Goal: Information Seeking & Learning: Compare options

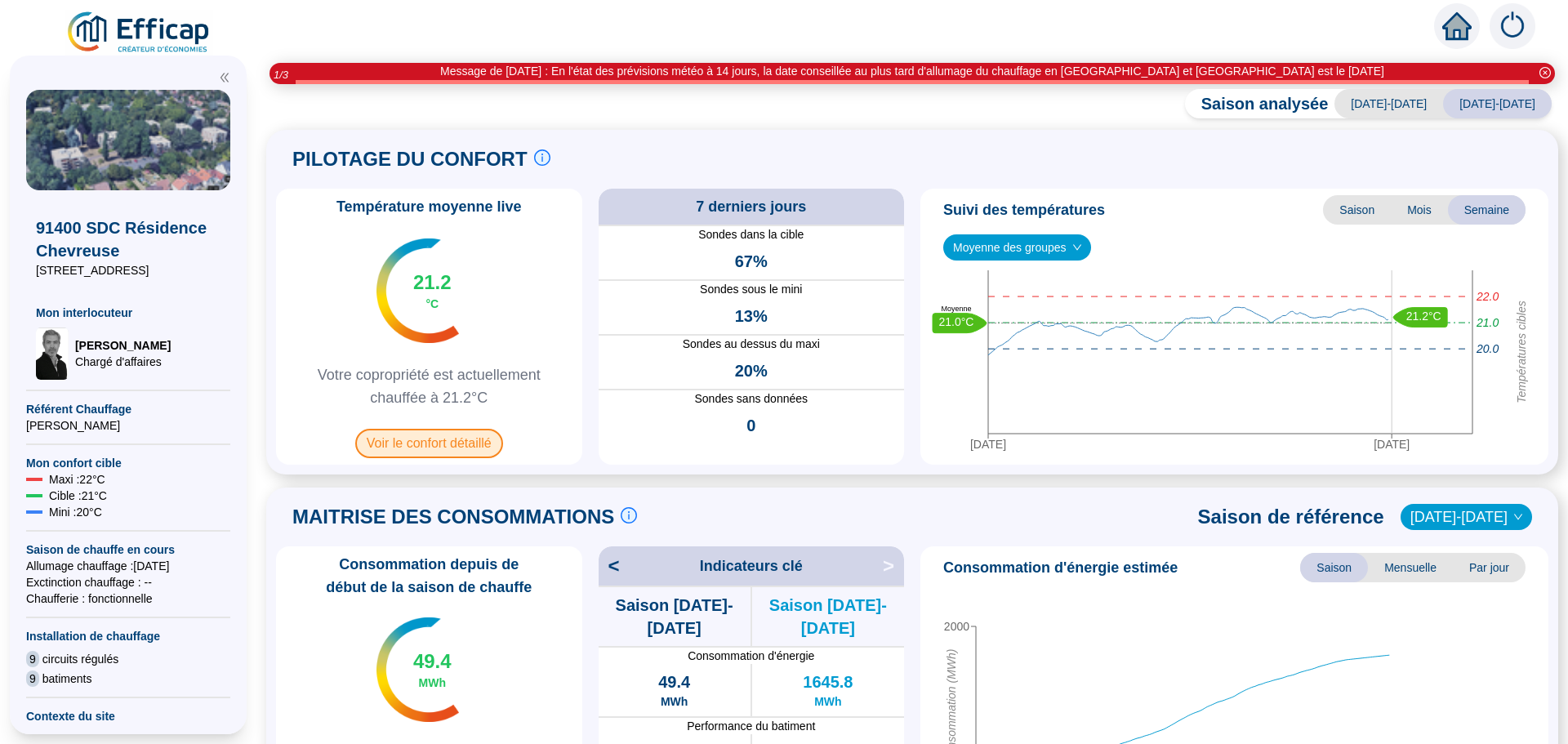
click at [427, 449] on span "Voir le confort détaillé" at bounding box center [429, 444] width 148 height 30
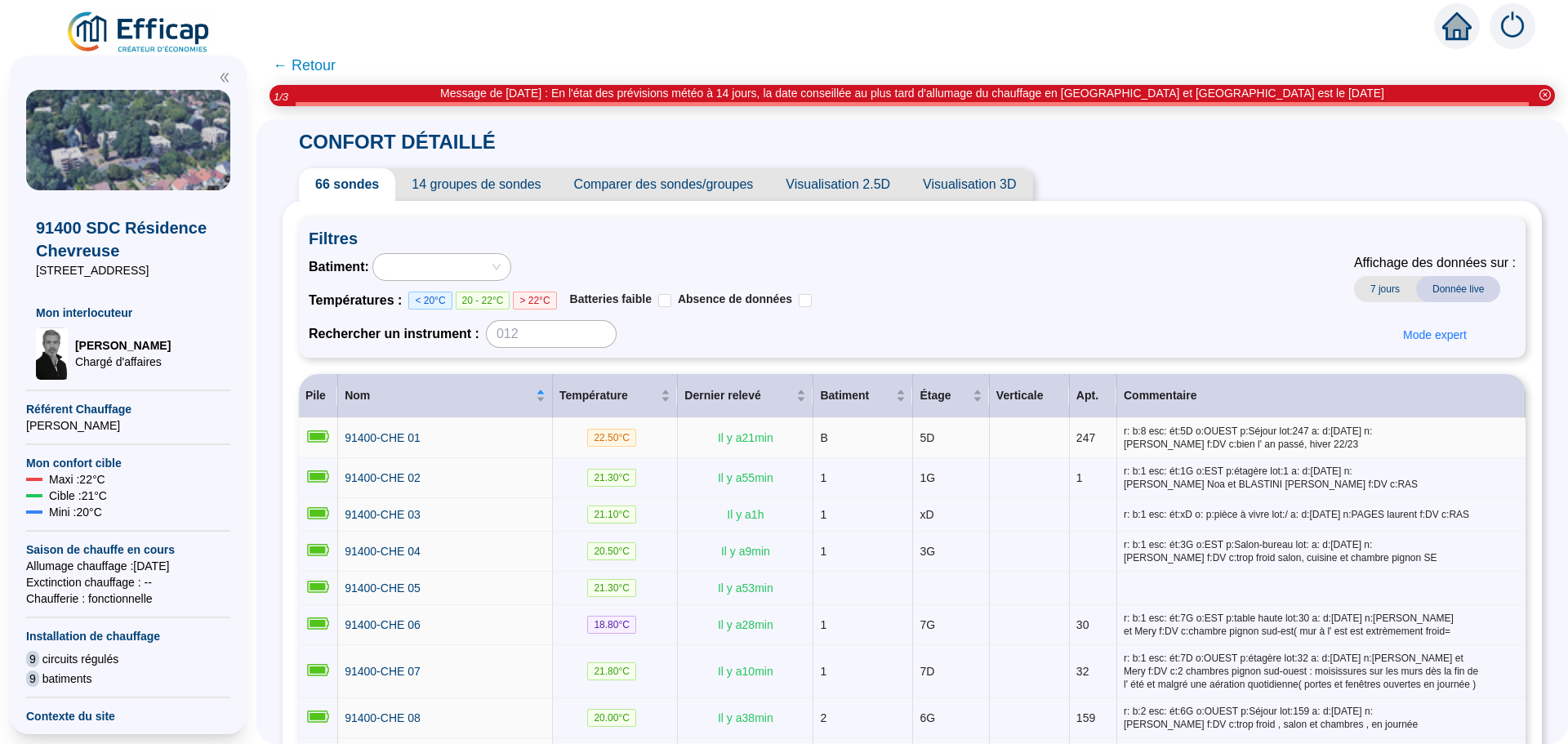
click at [427, 449] on td "91400-CHE 01" at bounding box center [446, 438] width 215 height 40
drag, startPoint x: 427, startPoint y: 449, endPoint x: 878, endPoint y: 289, distance: 478.5
click at [878, 289] on div "Batiment : Températures : < 20°C 20 - 22°C > 22°C Batteries faible Absence de d…" at bounding box center [911, 299] width 1207 height 94
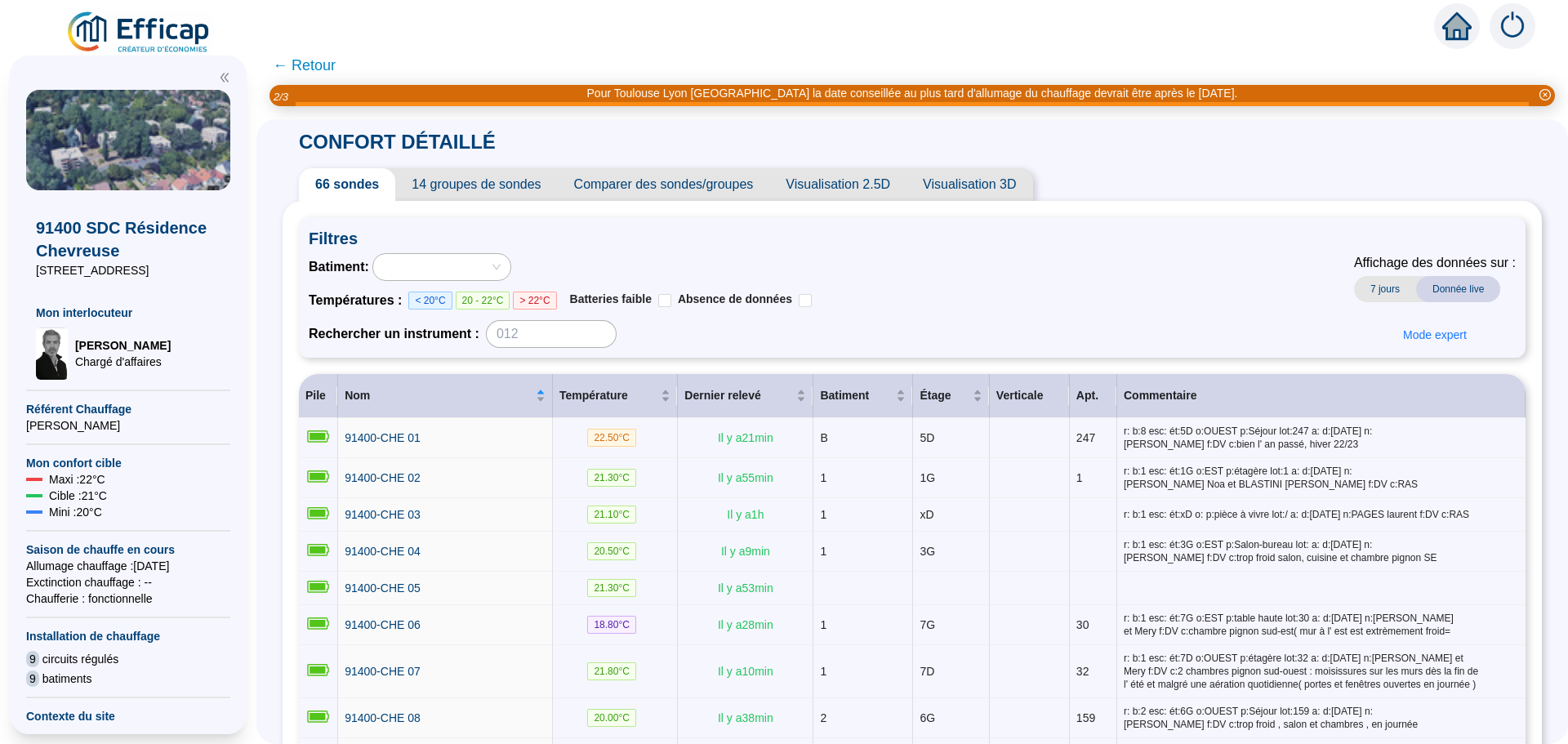
click at [658, 189] on span "Comparer des sondes/groupes" at bounding box center [663, 184] width 212 height 33
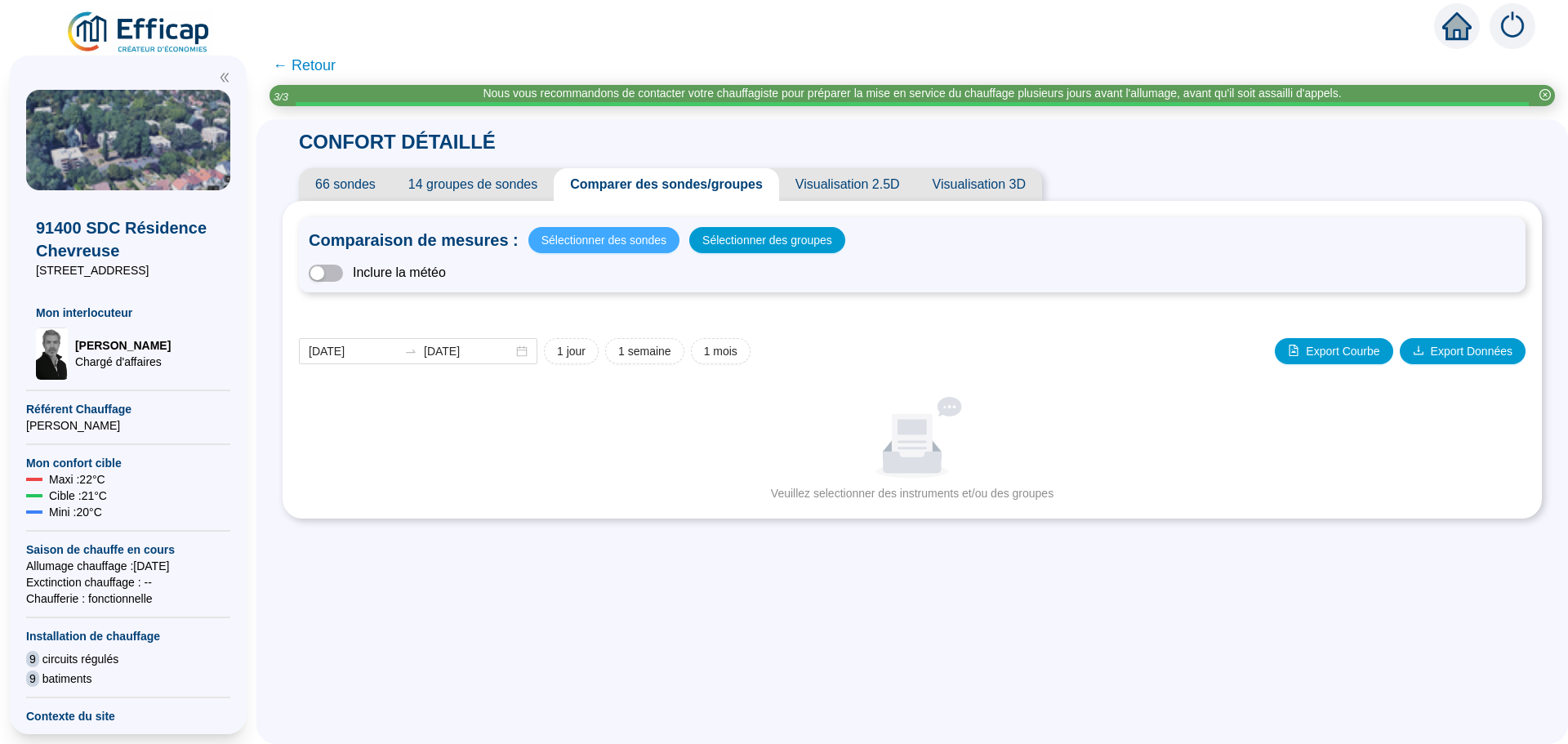
click at [615, 243] on span "Sélectionner des sondes" at bounding box center [604, 240] width 125 height 23
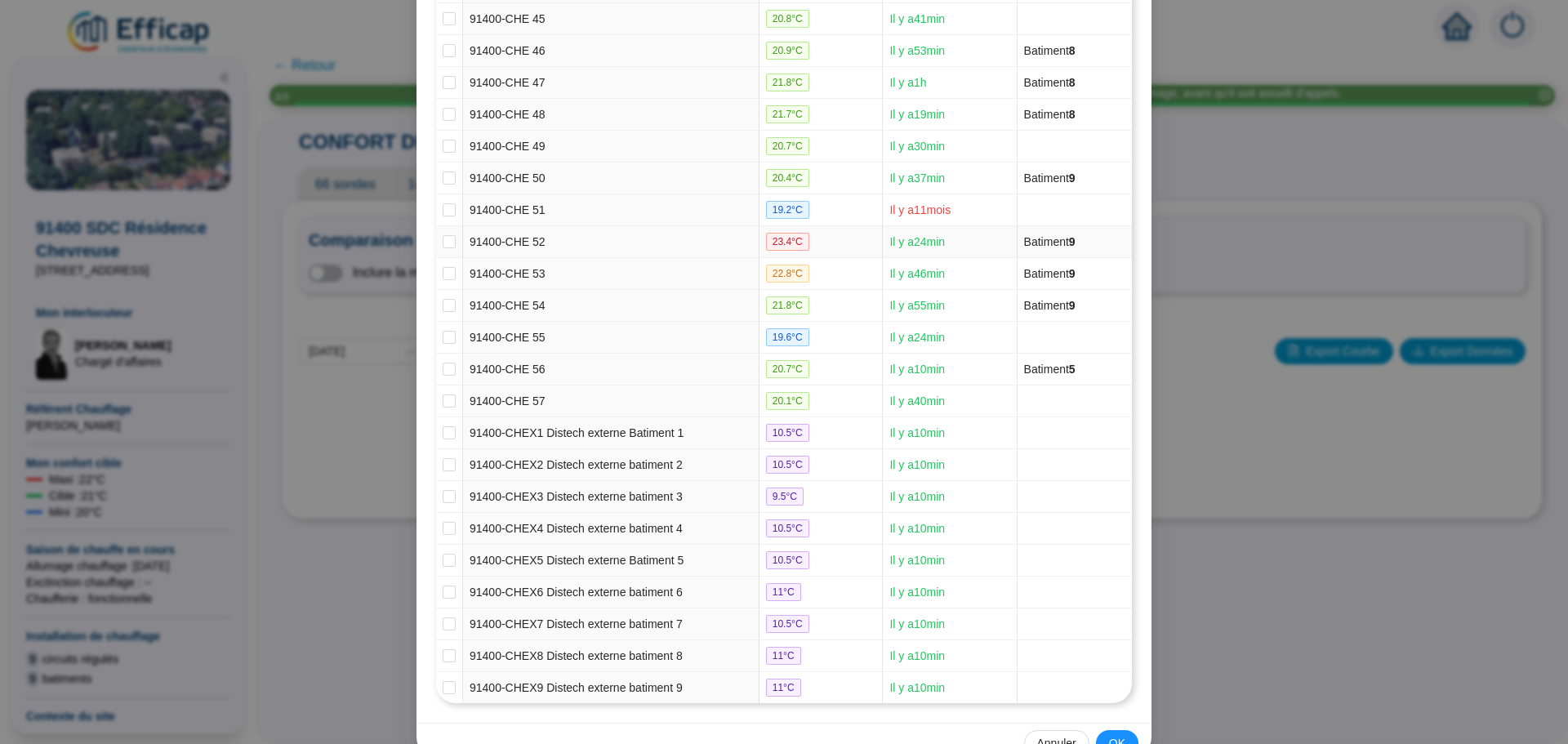
scroll to position [1469, 0]
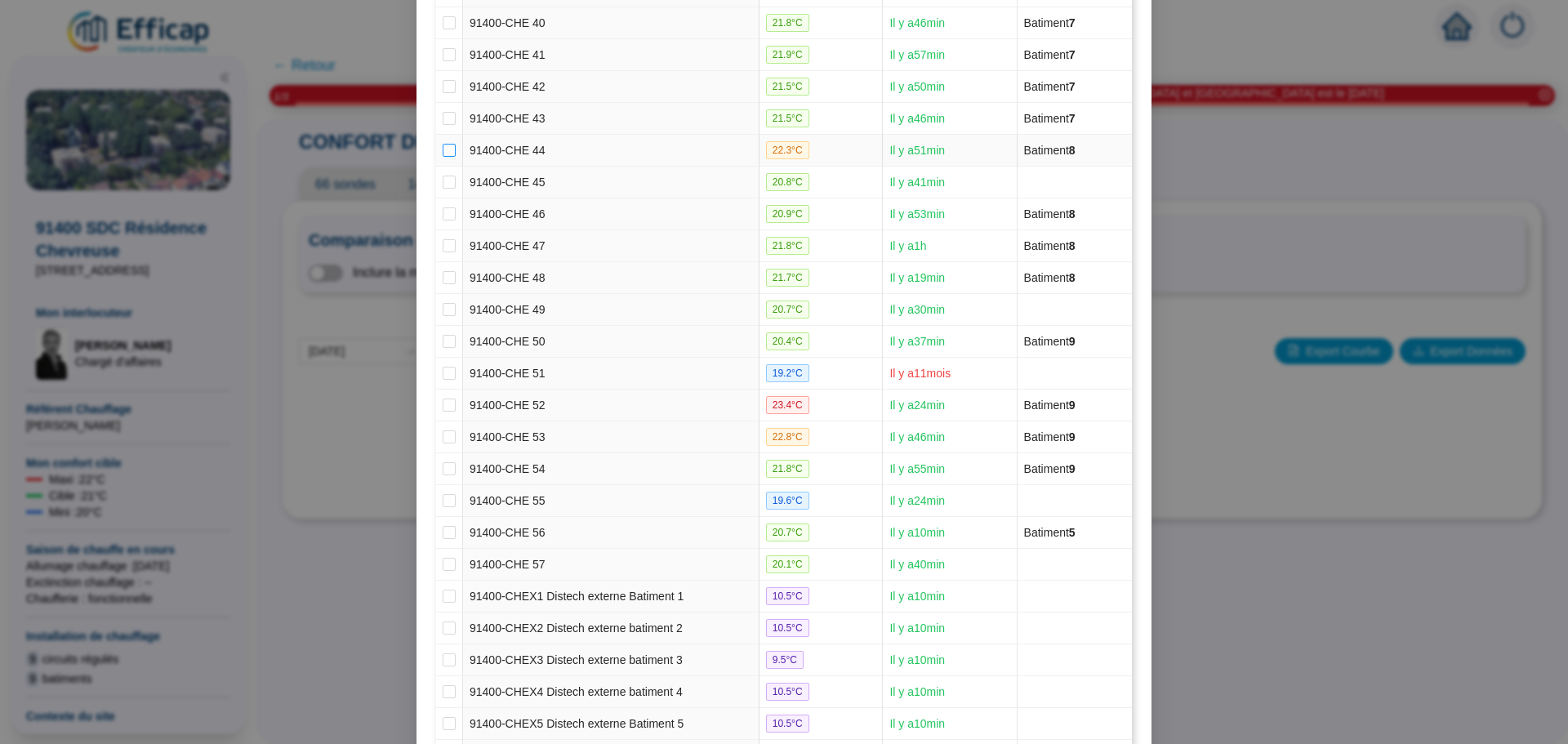
click at [443, 152] on input "checkbox" at bounding box center [449, 149] width 13 height 13
checkbox input "true"
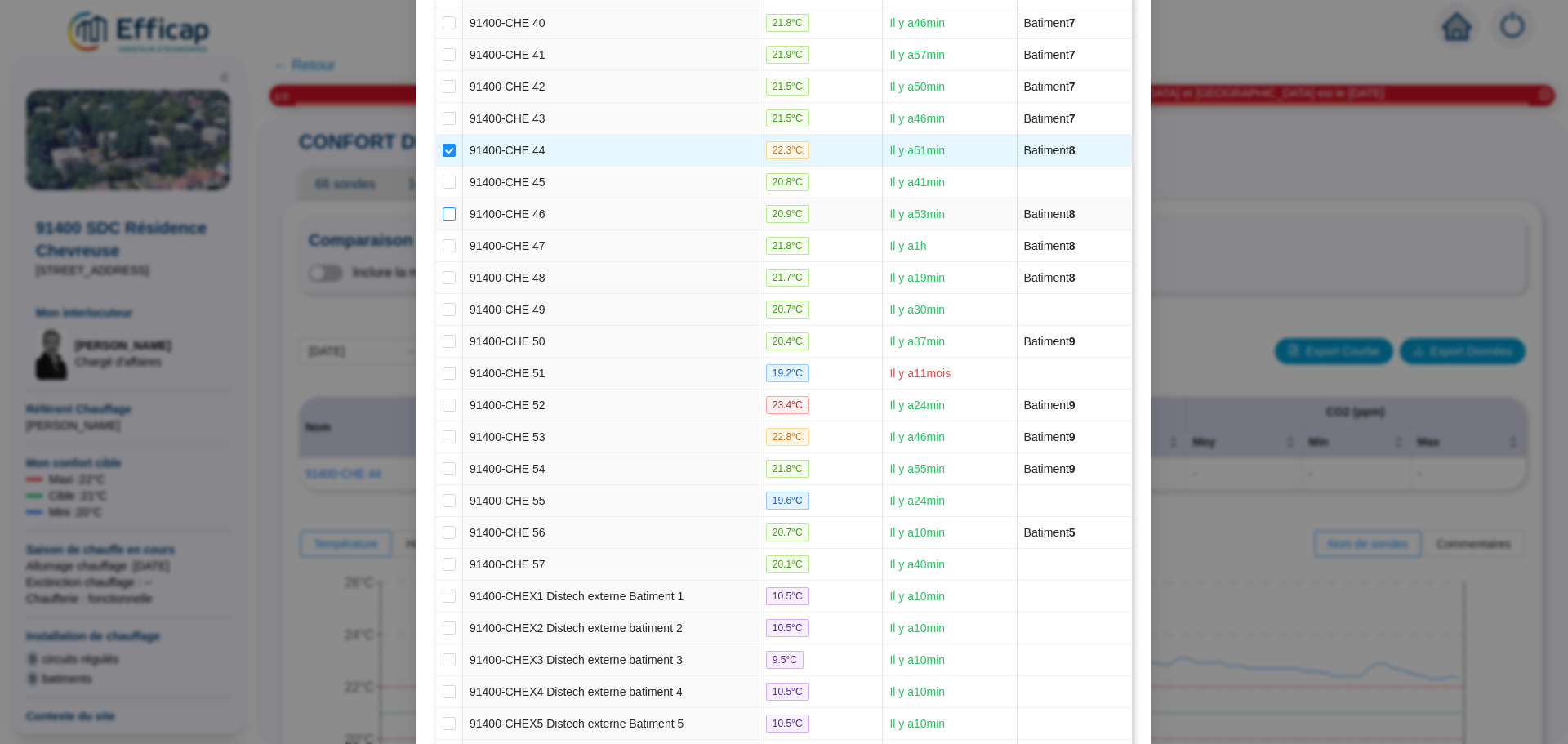
click at [445, 212] on input "checkbox" at bounding box center [449, 213] width 13 height 13
checkbox input "true"
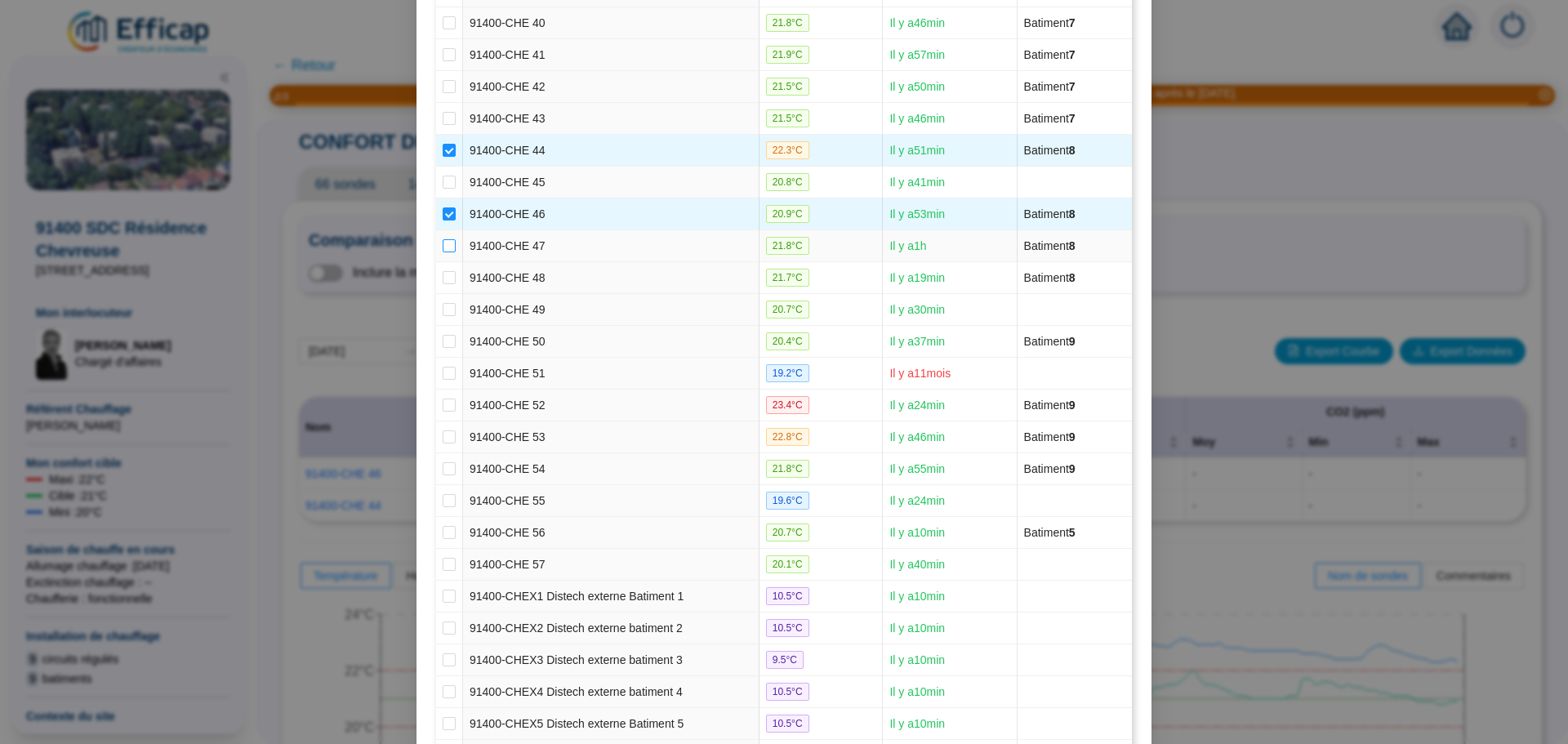
click at [443, 246] on input "checkbox" at bounding box center [449, 245] width 13 height 13
checkbox input "true"
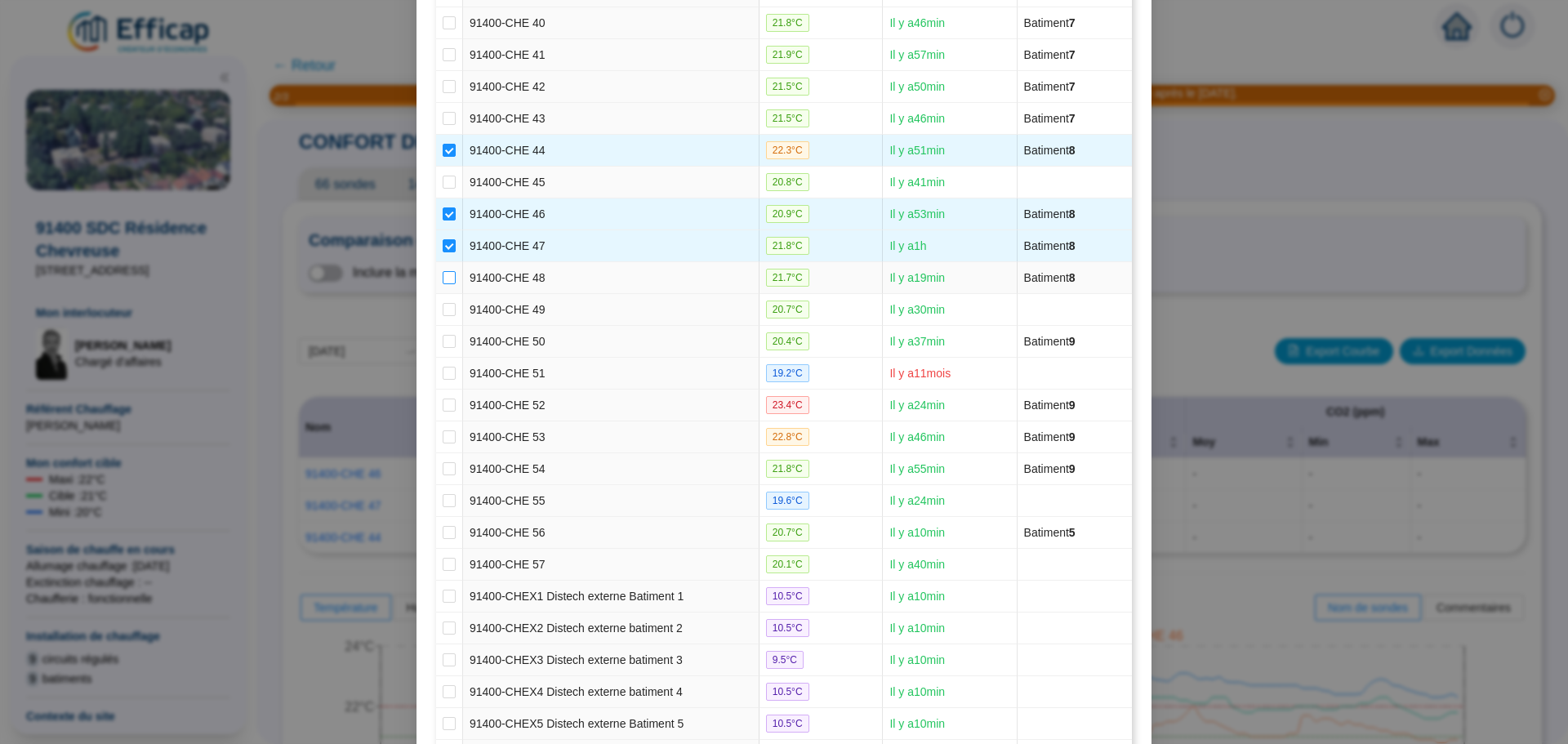
click at [443, 275] on input "checkbox" at bounding box center [449, 277] width 13 height 13
checkbox input "true"
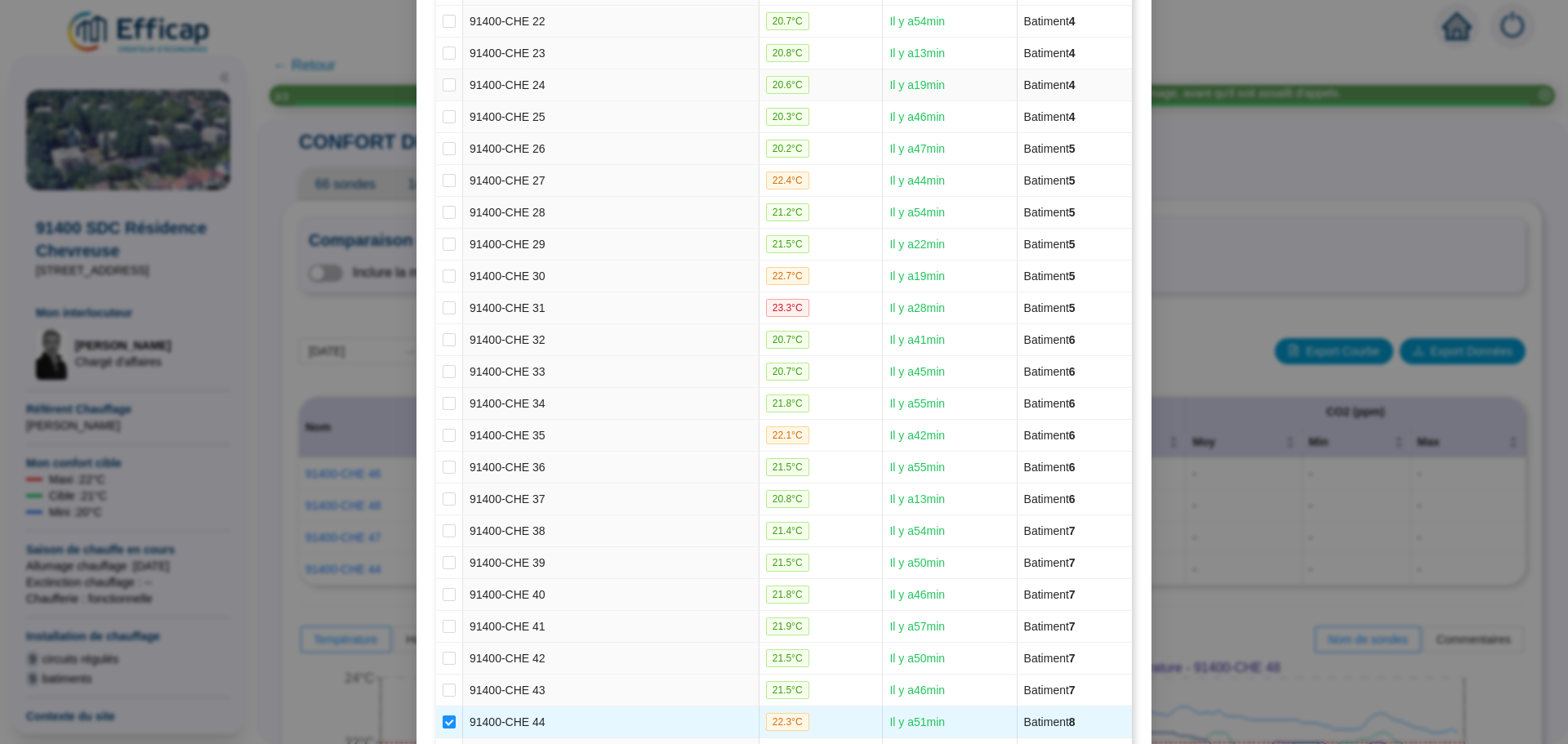
scroll to position [817, 0]
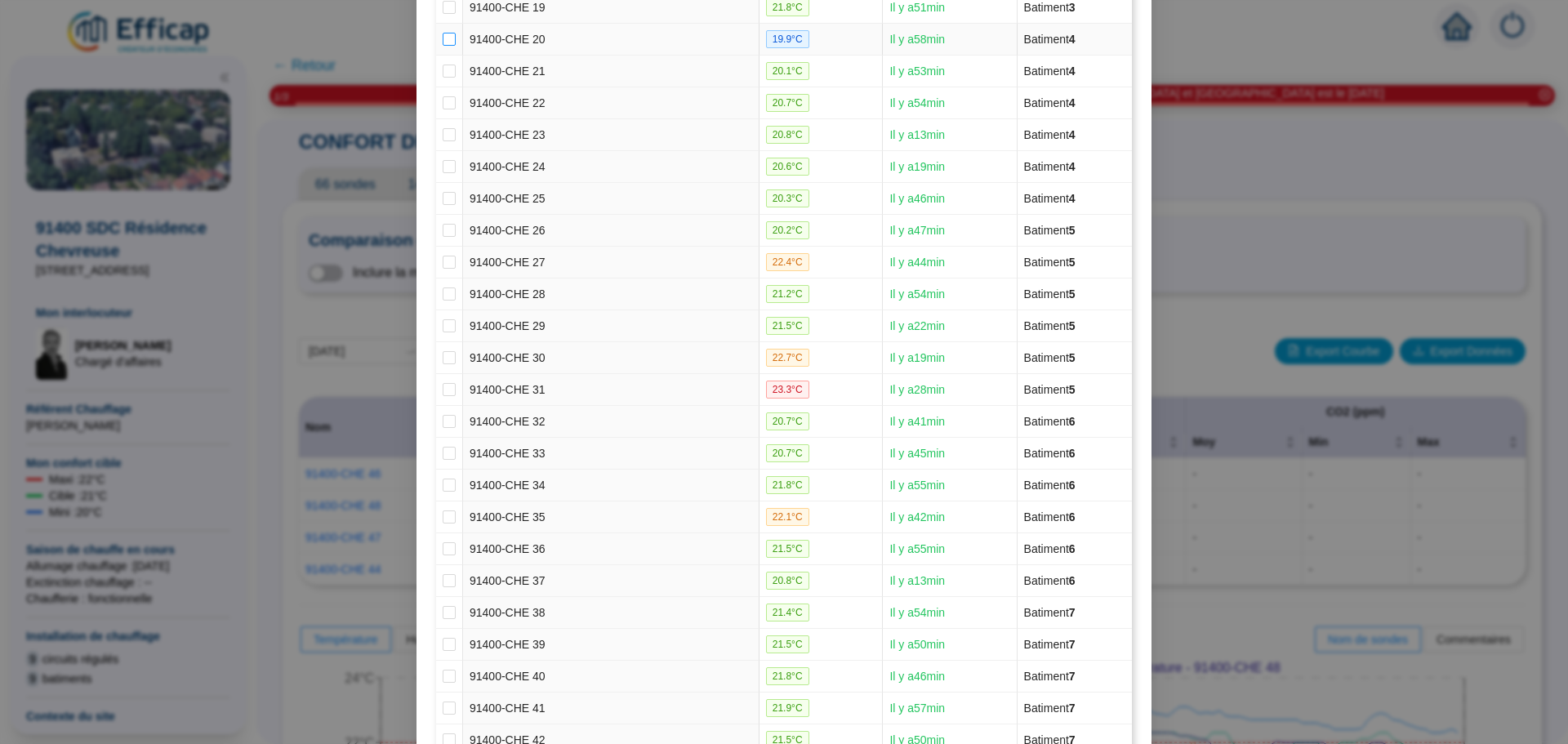
click at [447, 42] on input "checkbox" at bounding box center [449, 39] width 13 height 13
checkbox input "true"
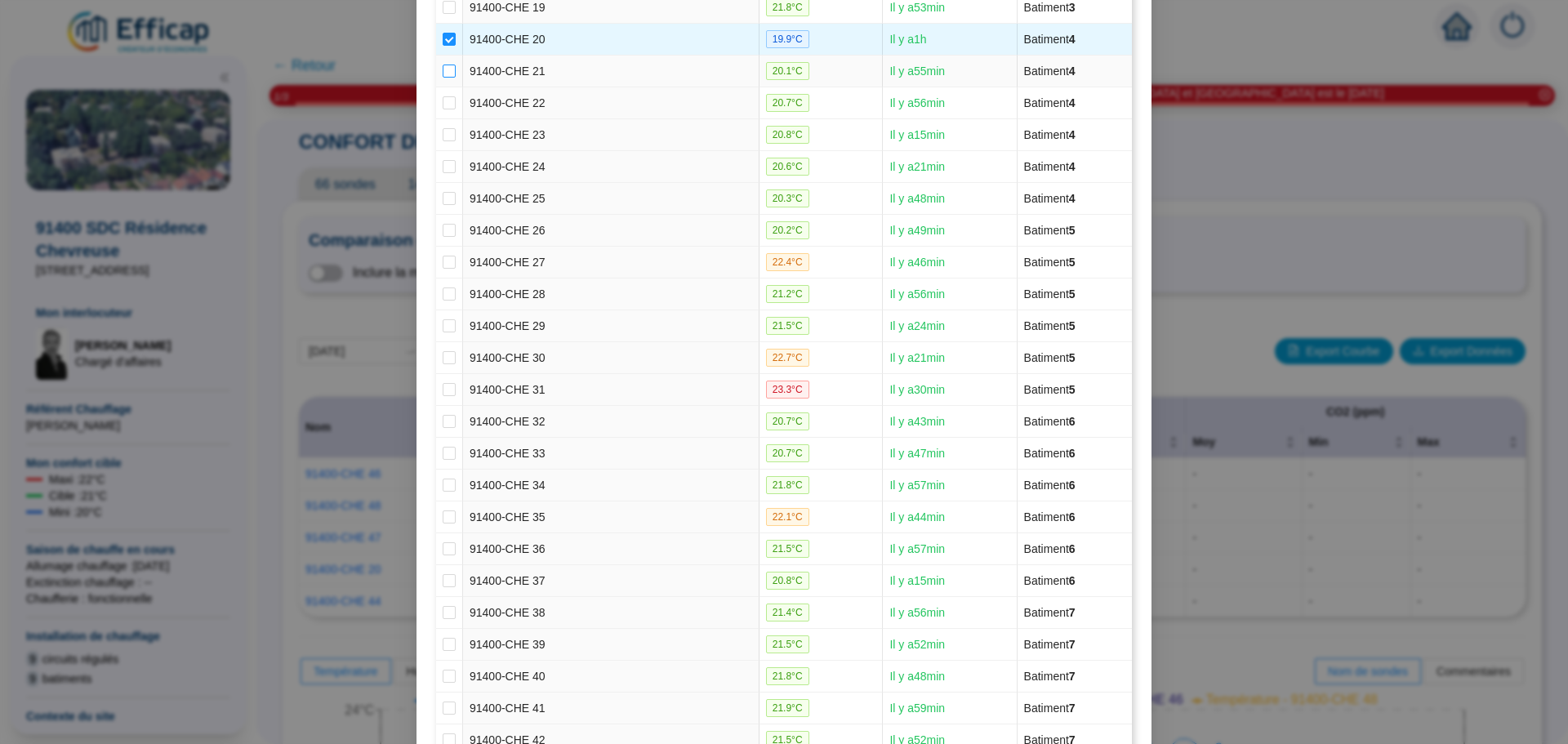
click at [443, 73] on input "checkbox" at bounding box center [449, 71] width 13 height 13
checkbox input "true"
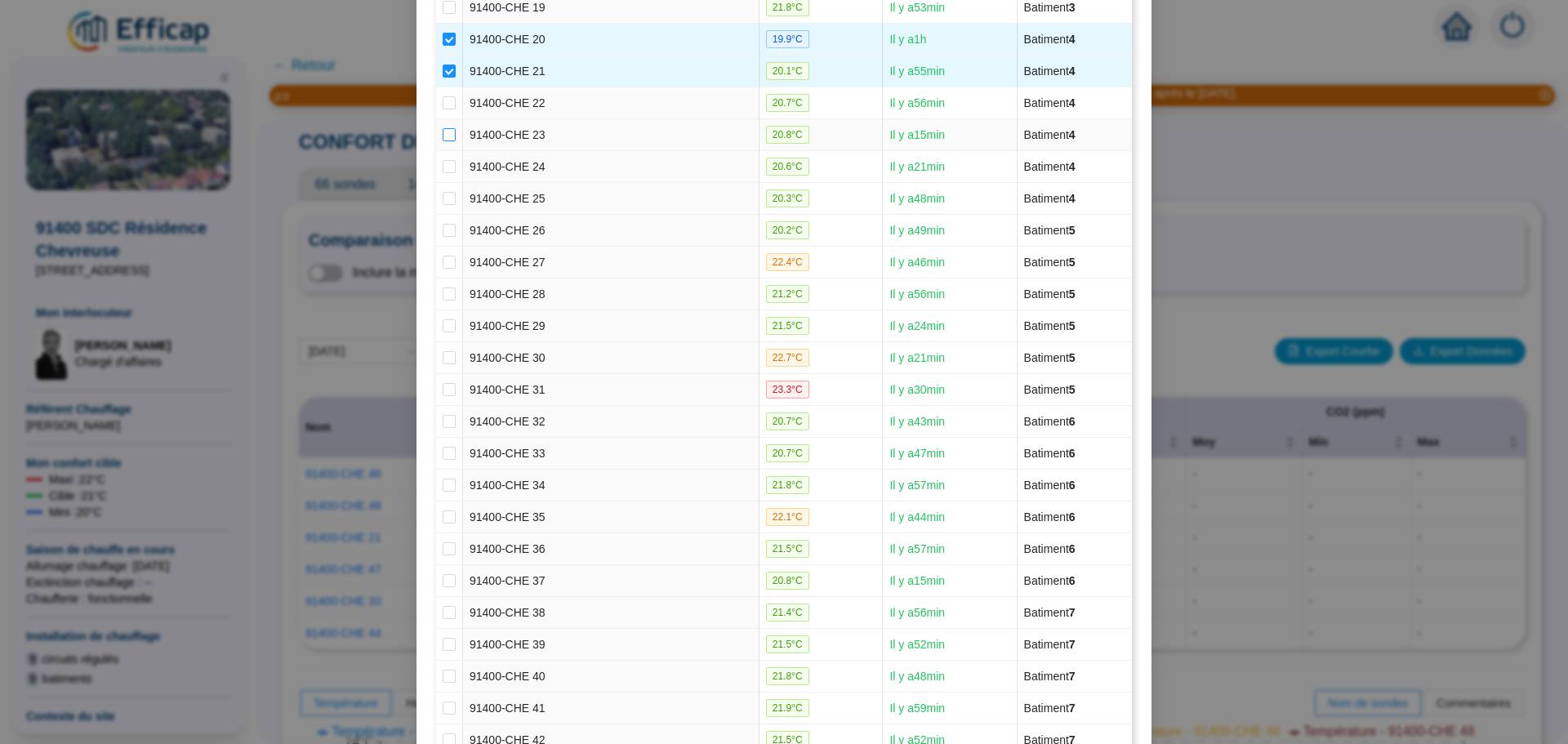
click at [447, 133] on input "checkbox" at bounding box center [449, 134] width 13 height 13
checkbox input "true"
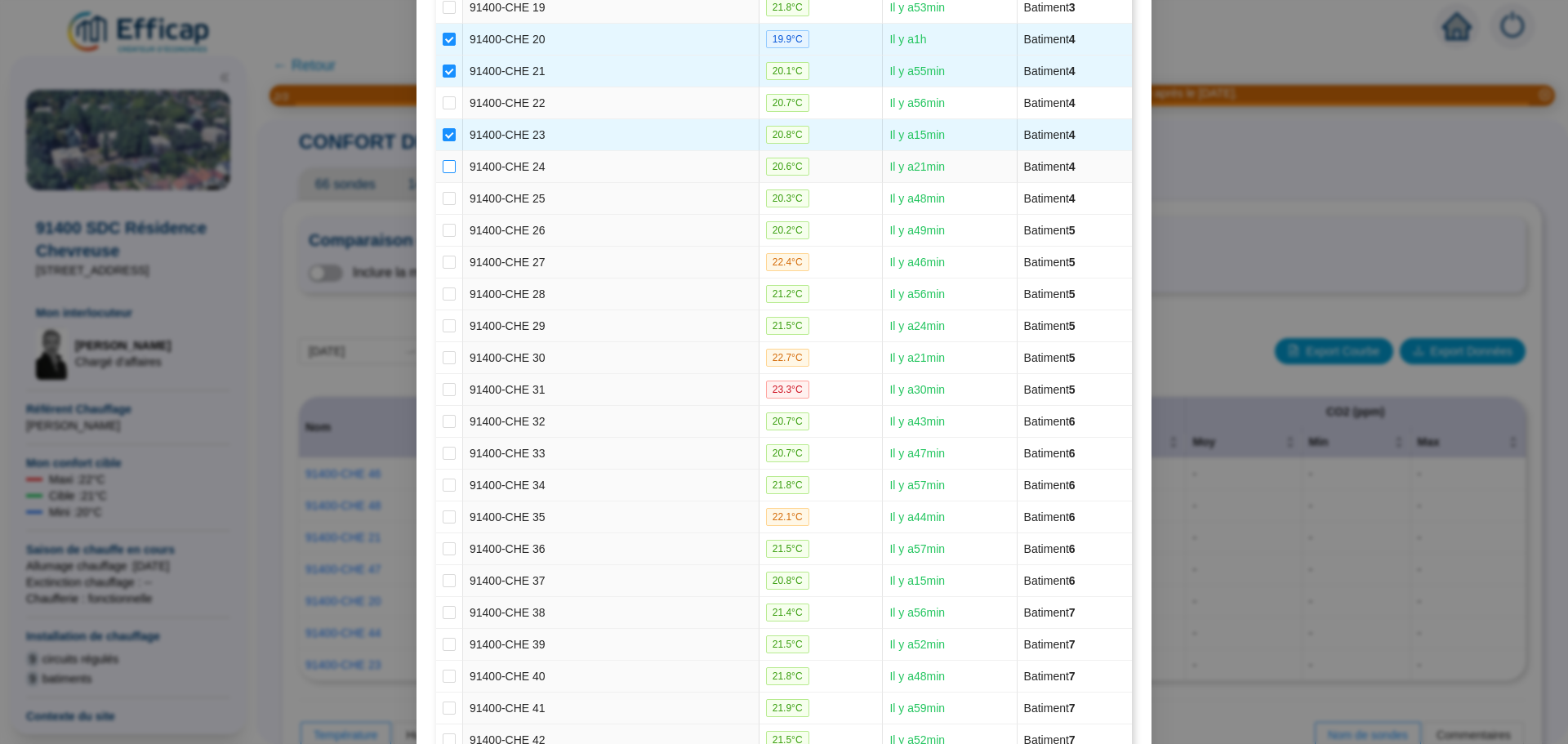
click at [448, 167] on input "checkbox" at bounding box center [449, 166] width 13 height 13
checkbox input "true"
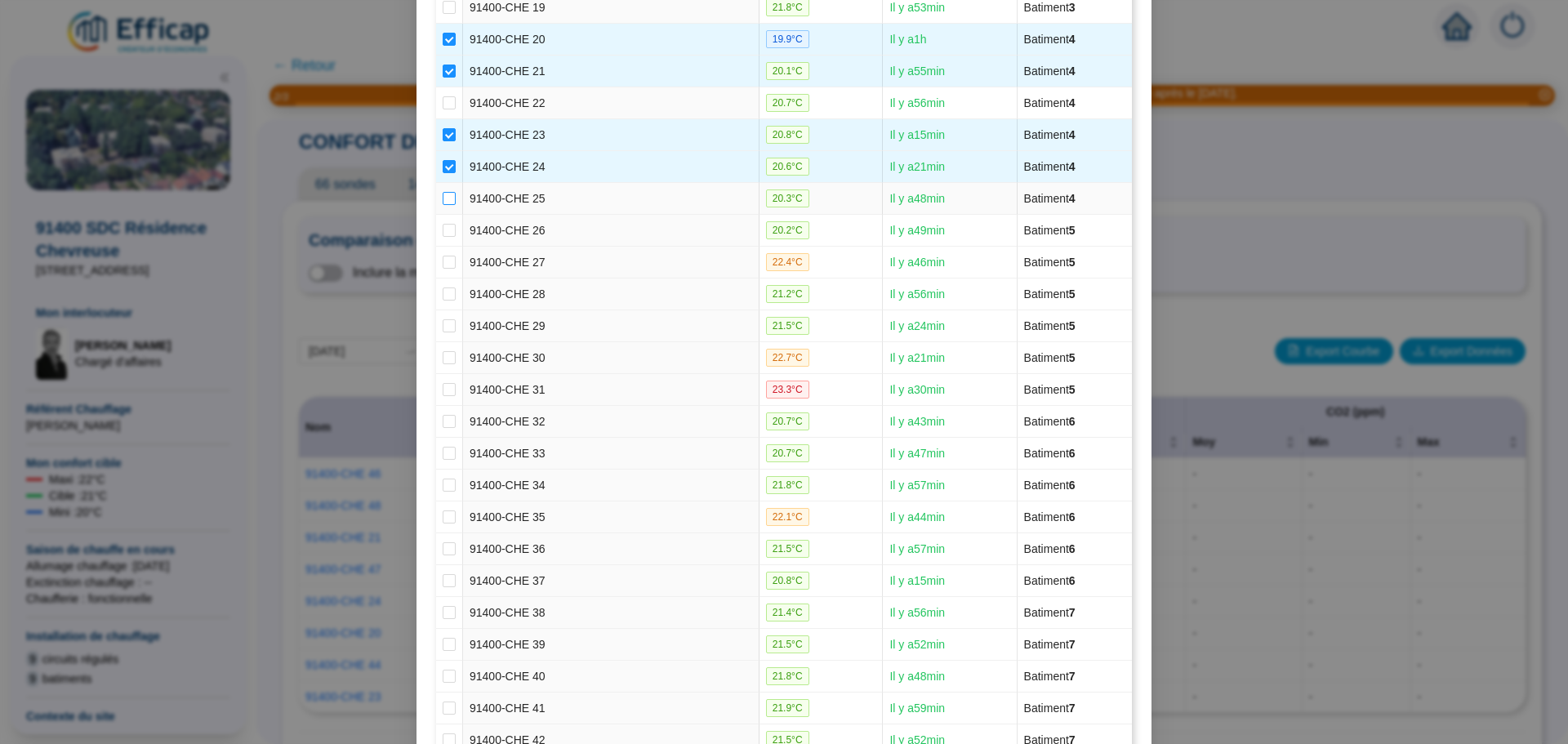
click at [444, 200] on input "checkbox" at bounding box center [449, 198] width 13 height 13
checkbox input "true"
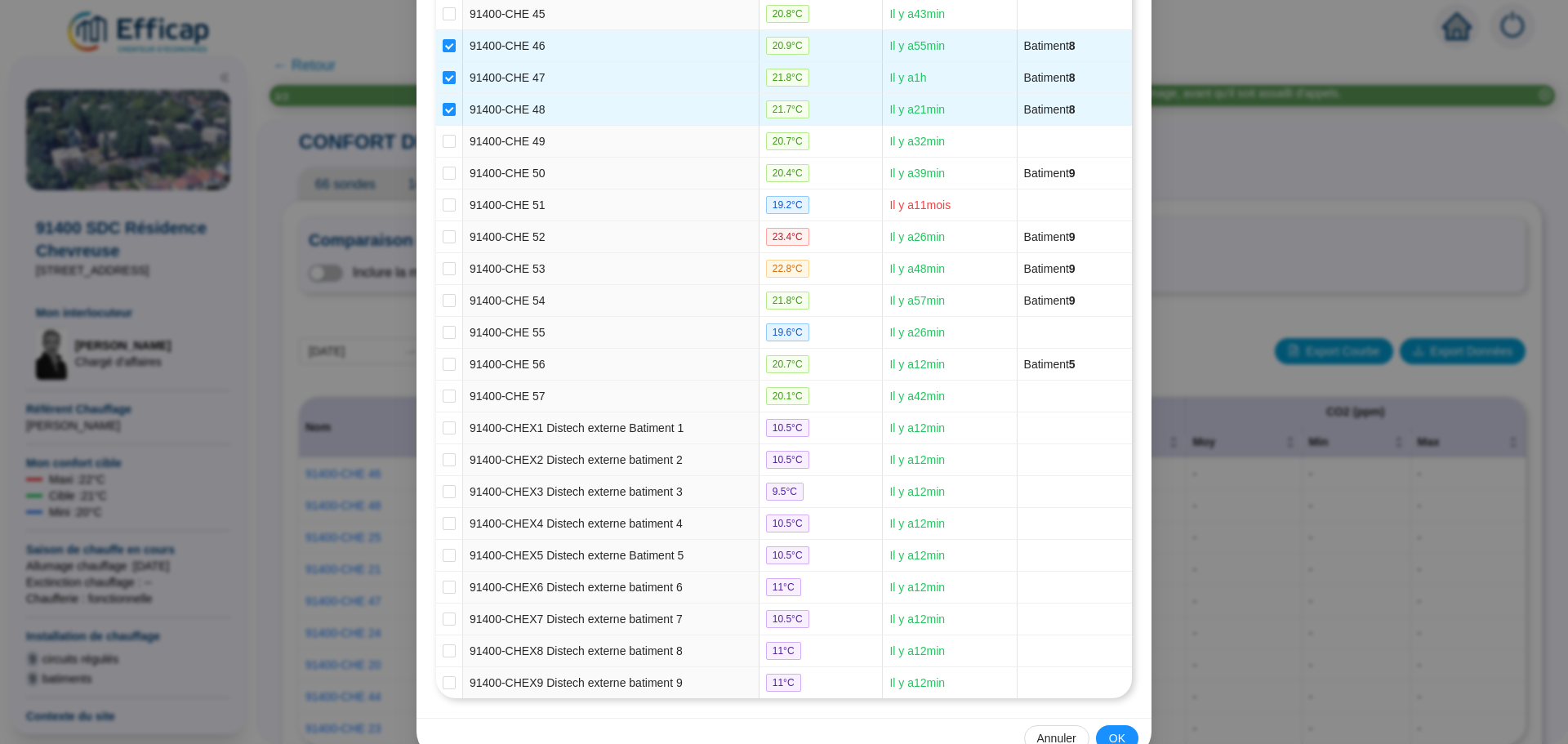
scroll to position [1671, 0]
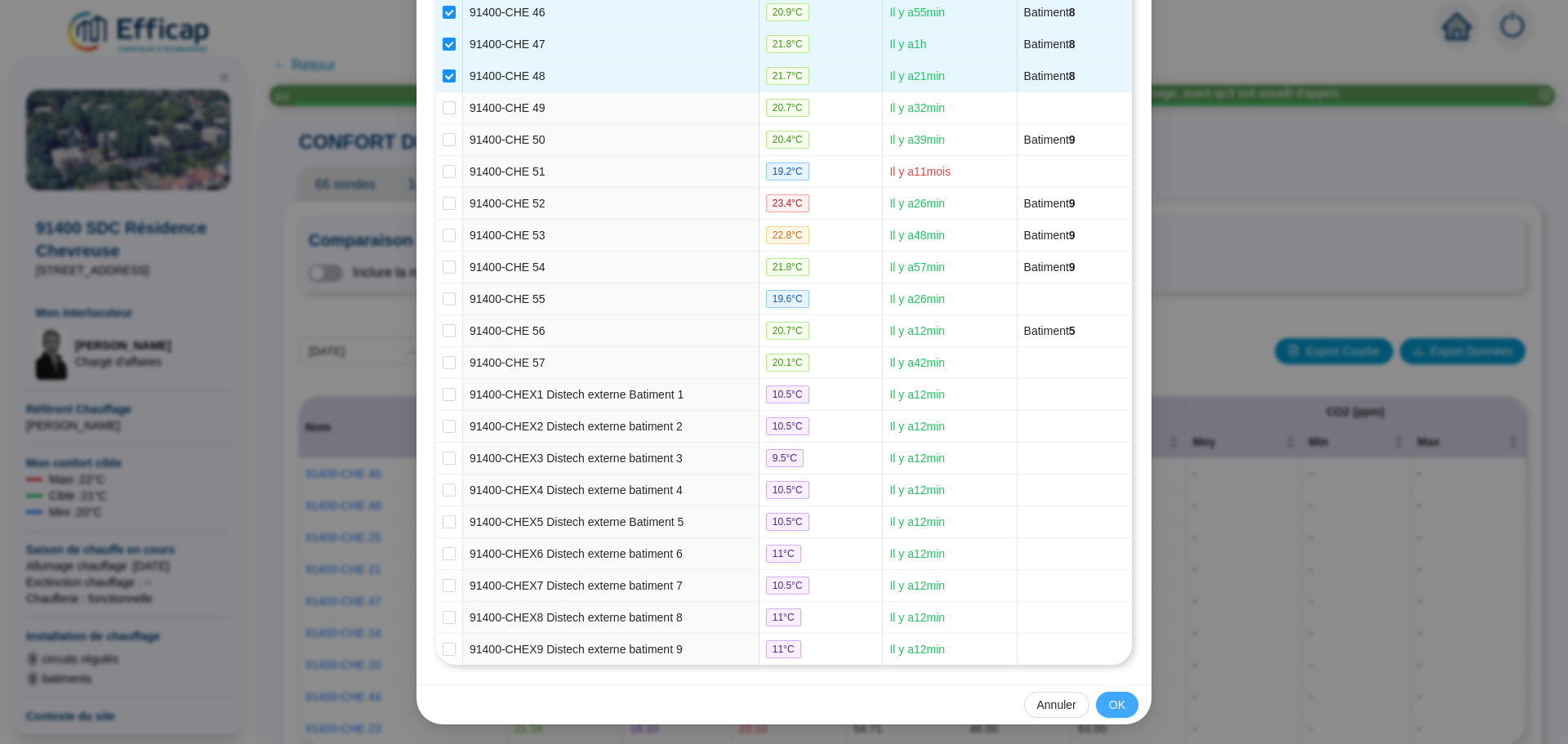
click at [1112, 702] on span "OK" at bounding box center [1116, 704] width 16 height 17
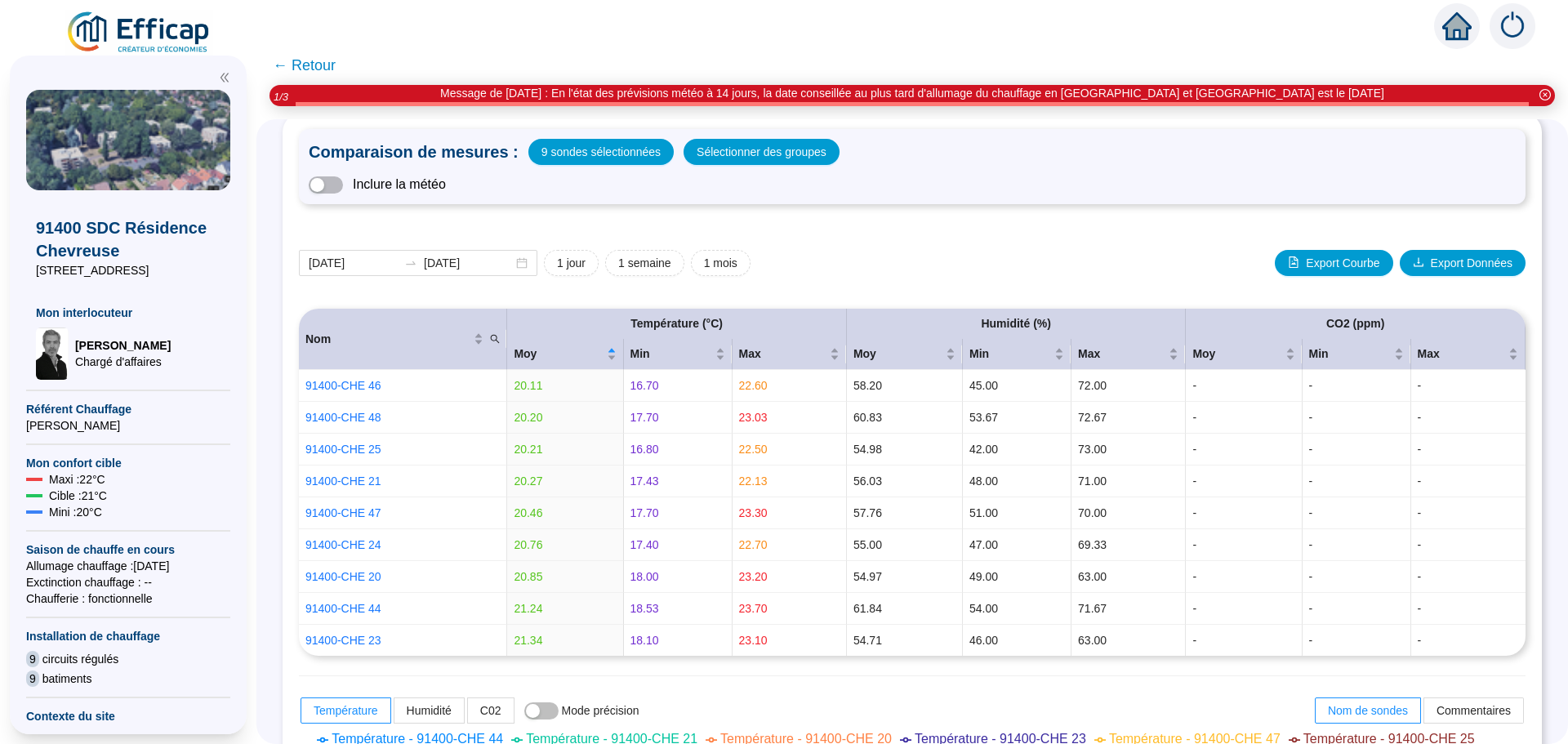
scroll to position [0, 0]
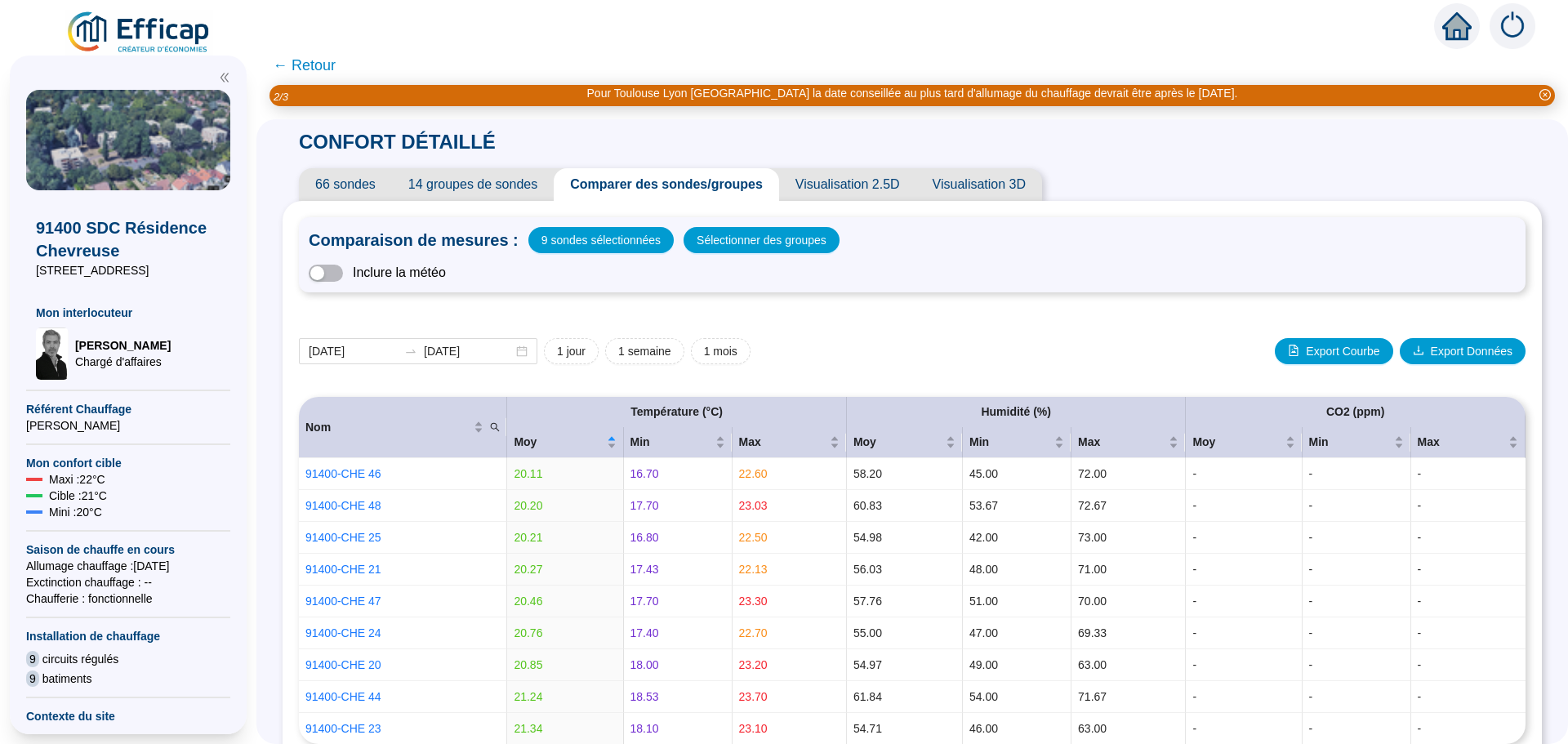
click at [330, 64] on span "← Retour" at bounding box center [303, 65] width 63 height 23
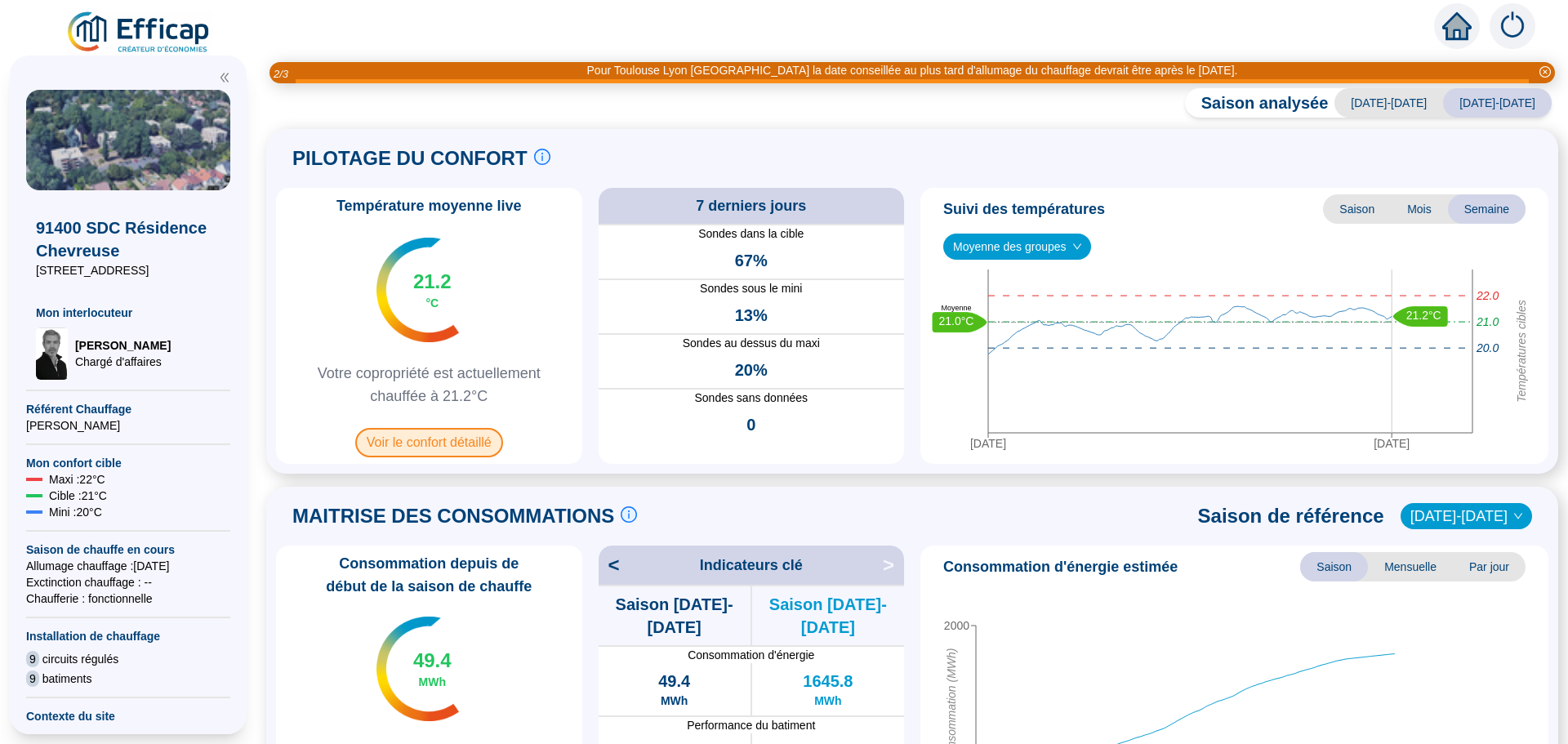
click at [411, 450] on span "Voir le confort détaillé" at bounding box center [429, 443] width 148 height 30
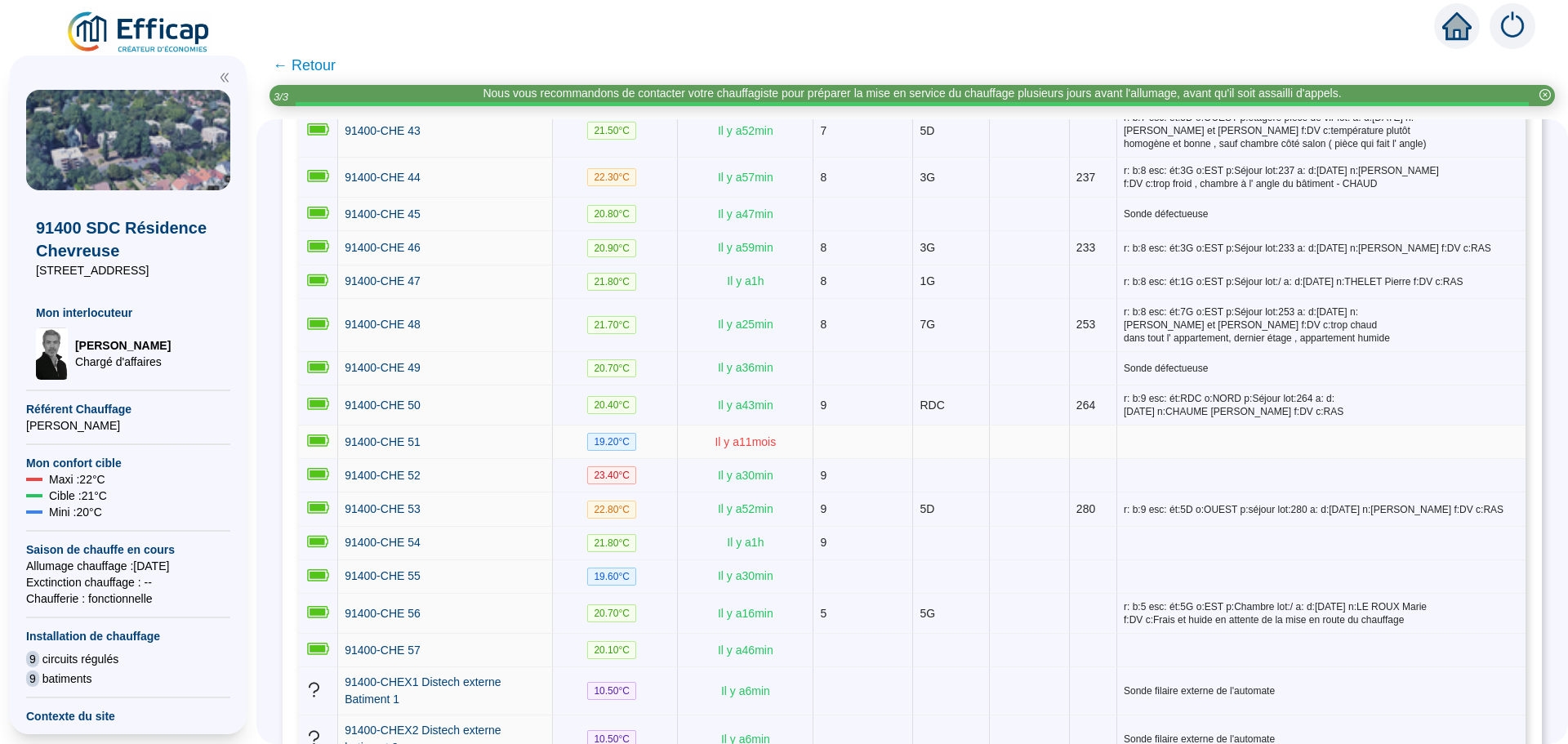
scroll to position [1877, 0]
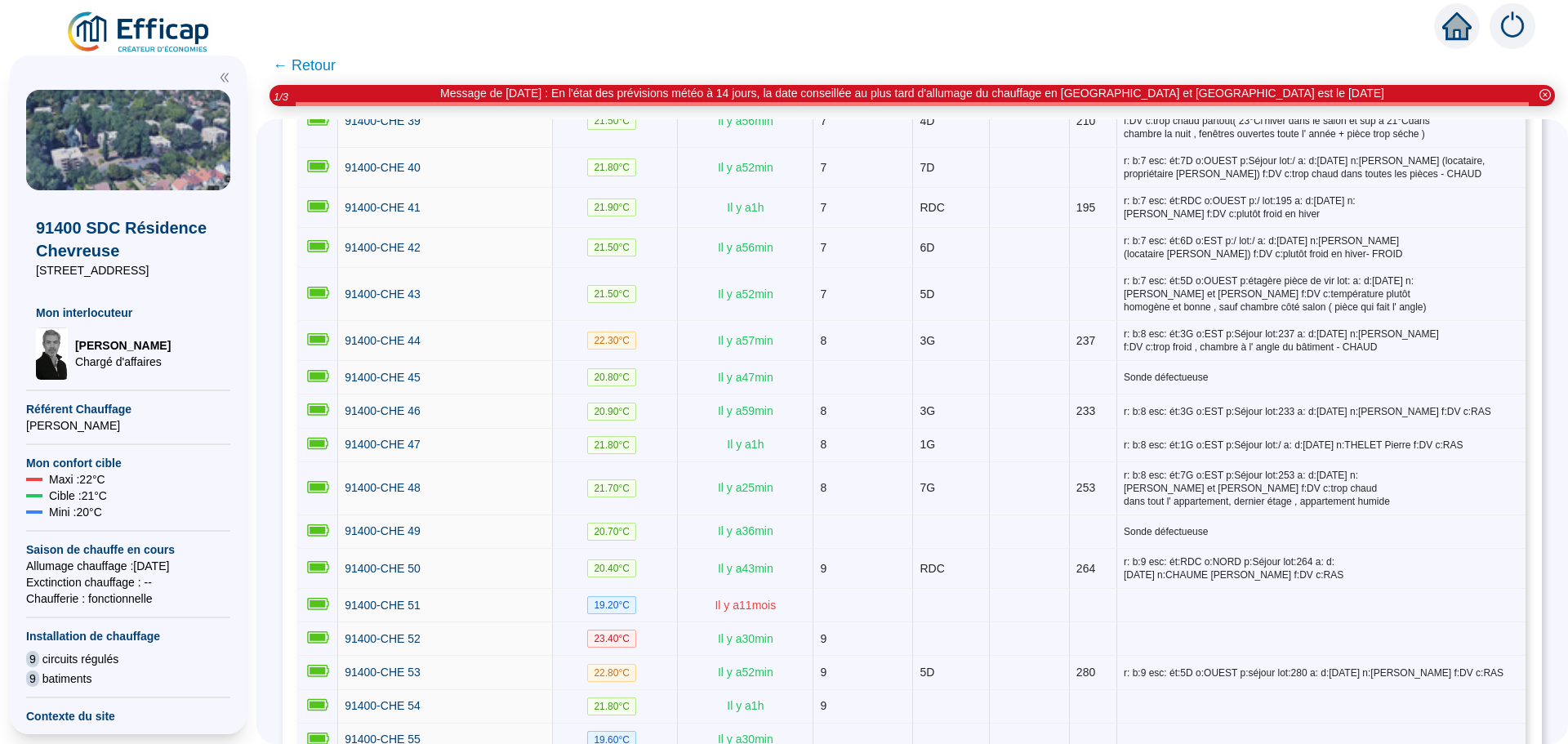
click at [323, 62] on span "← Retour" at bounding box center [303, 65] width 63 height 23
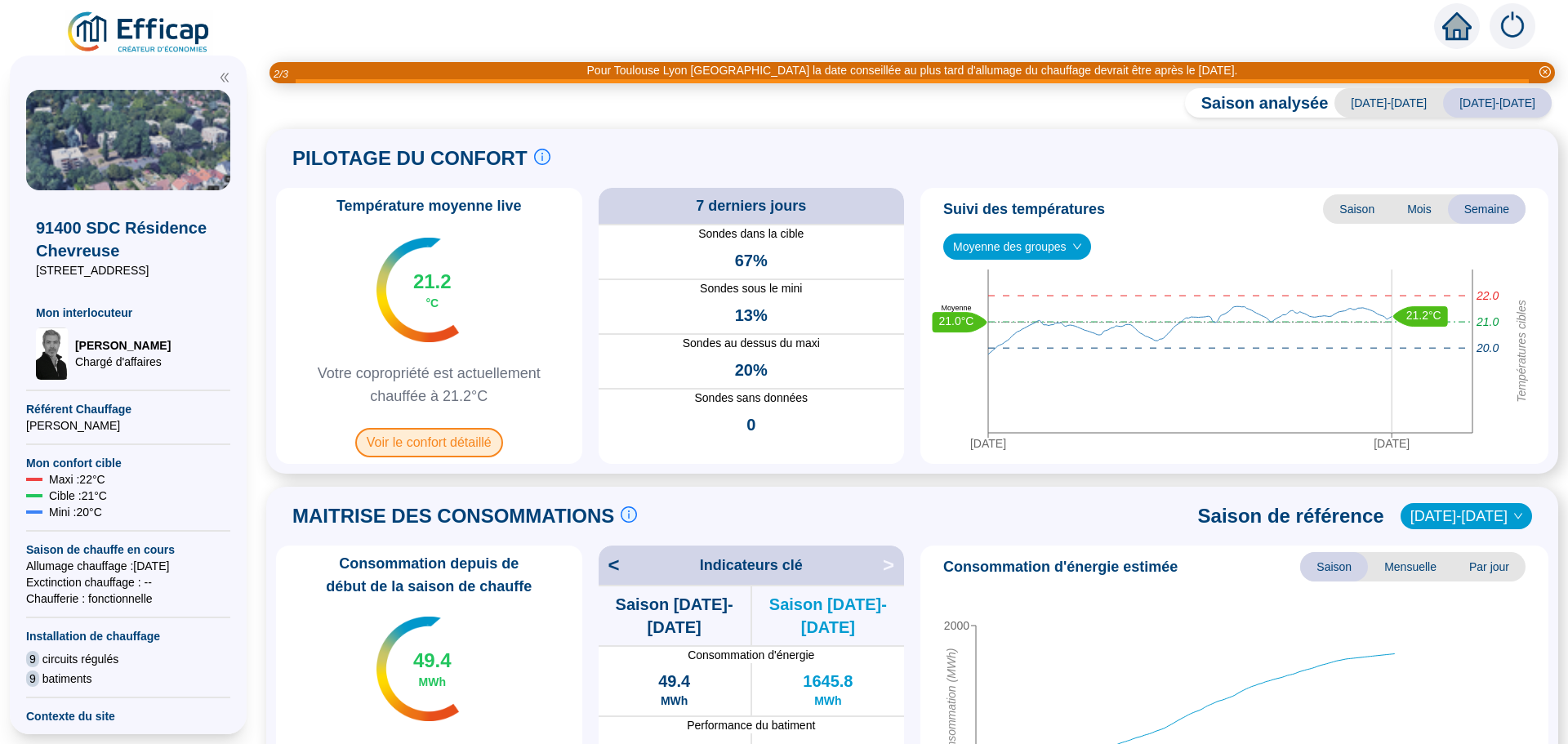
click at [459, 437] on span "Voir le confort détaillé" at bounding box center [429, 443] width 148 height 30
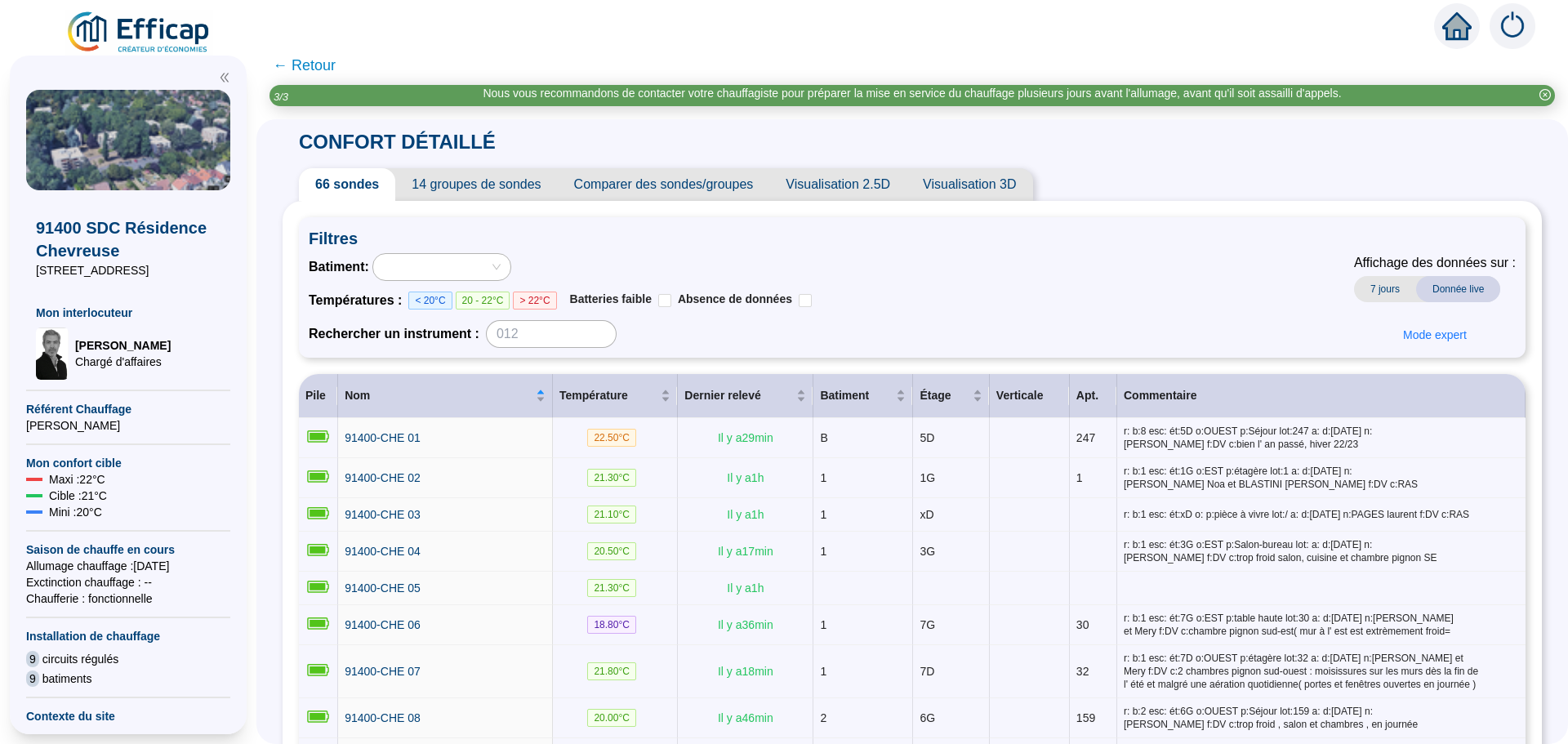
click at [652, 193] on span "Comparer des sondes/groupes" at bounding box center [663, 184] width 212 height 33
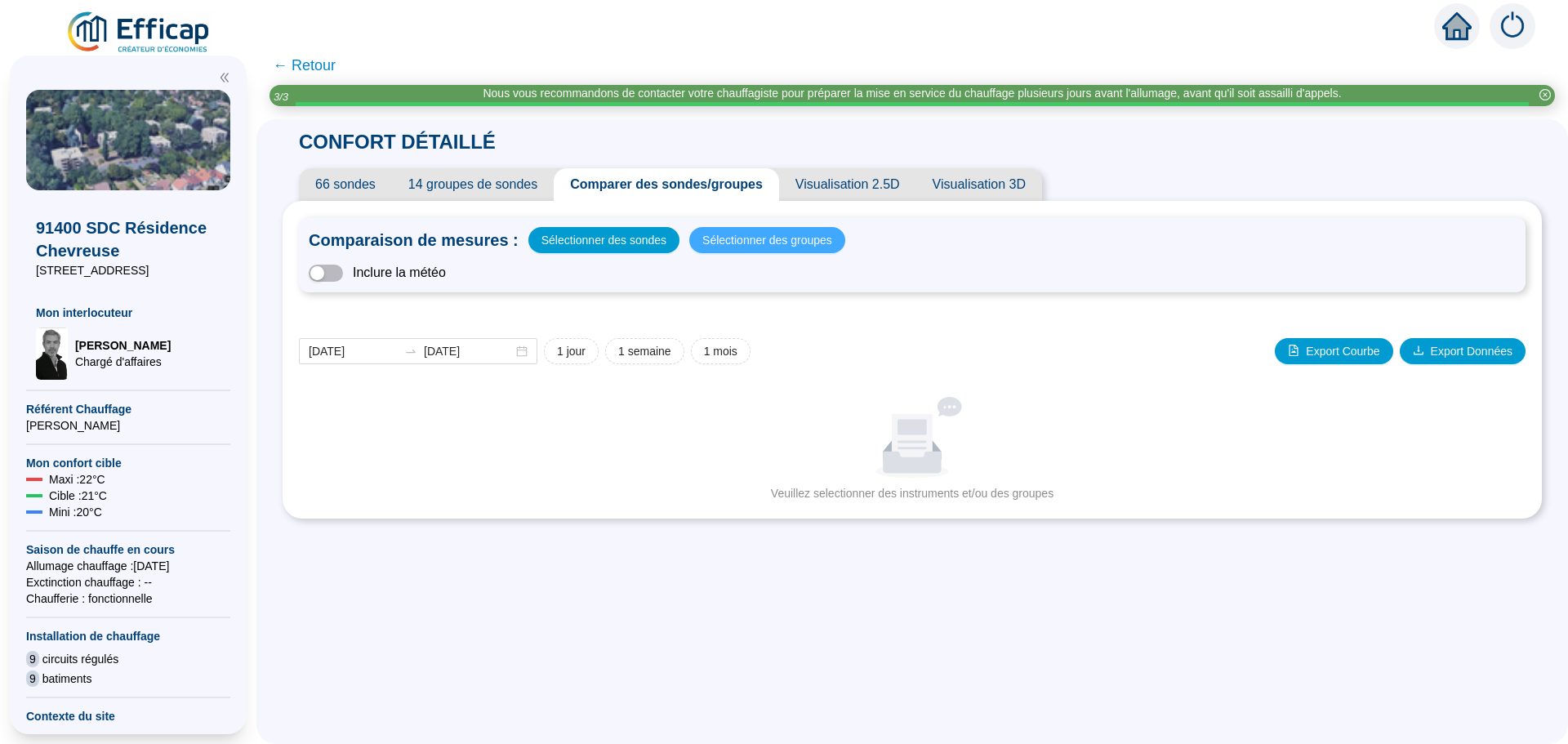
click at [735, 241] on span "Sélectionner des groupes" at bounding box center [767, 240] width 129 height 23
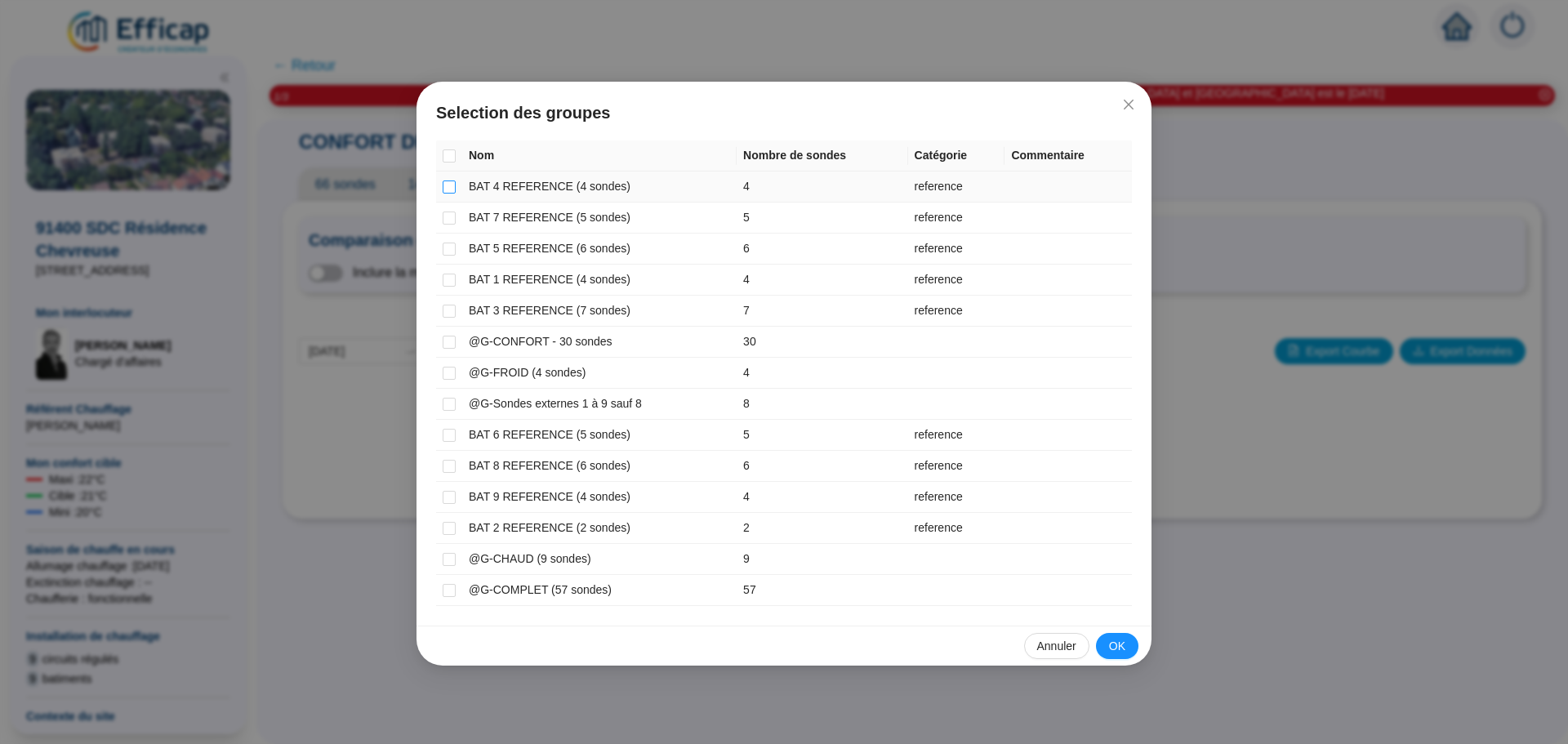
click at [446, 184] on input "checkbox" at bounding box center [449, 186] width 13 height 13
checkbox input "true"
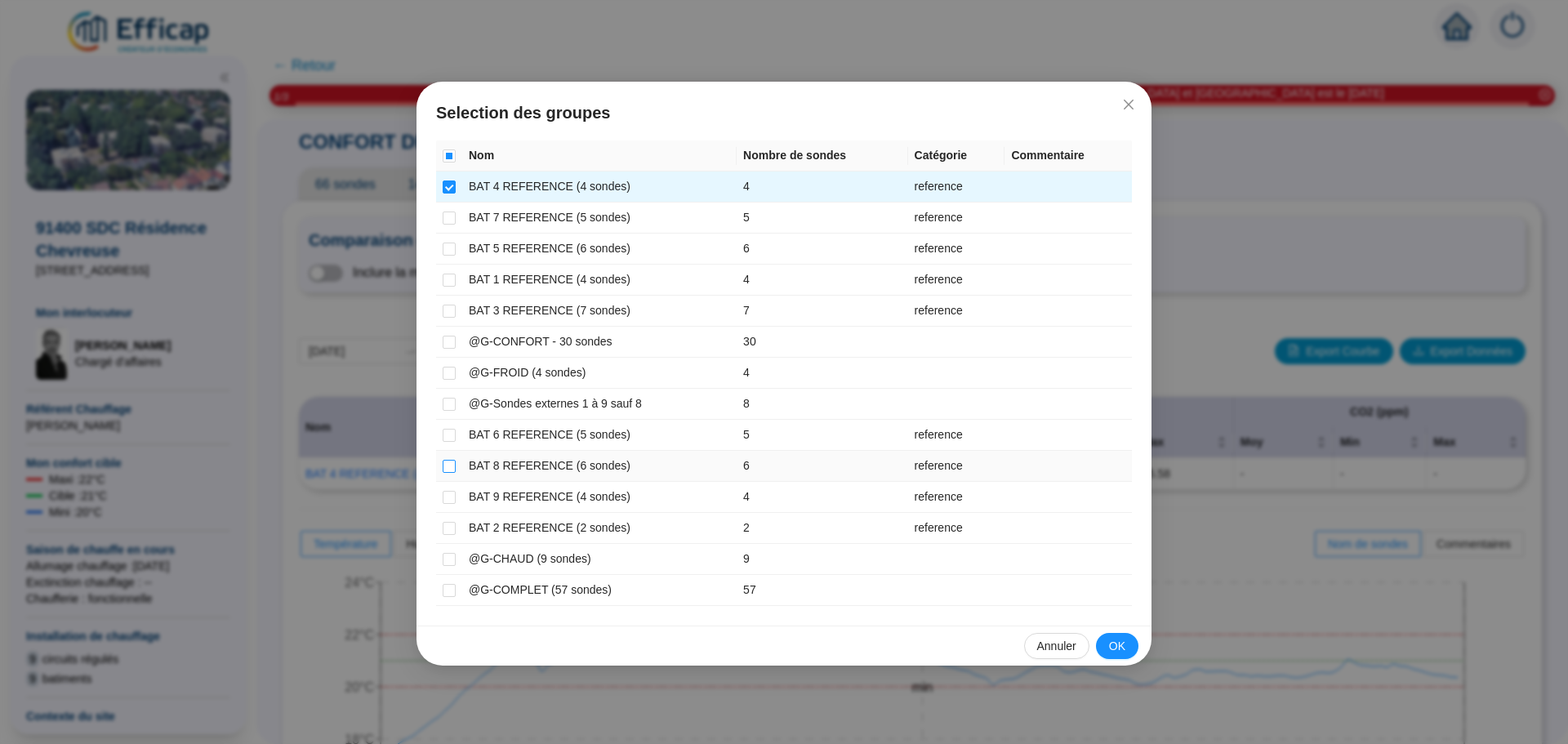
click at [450, 467] on input "checkbox" at bounding box center [449, 465] width 13 height 13
checkbox input "true"
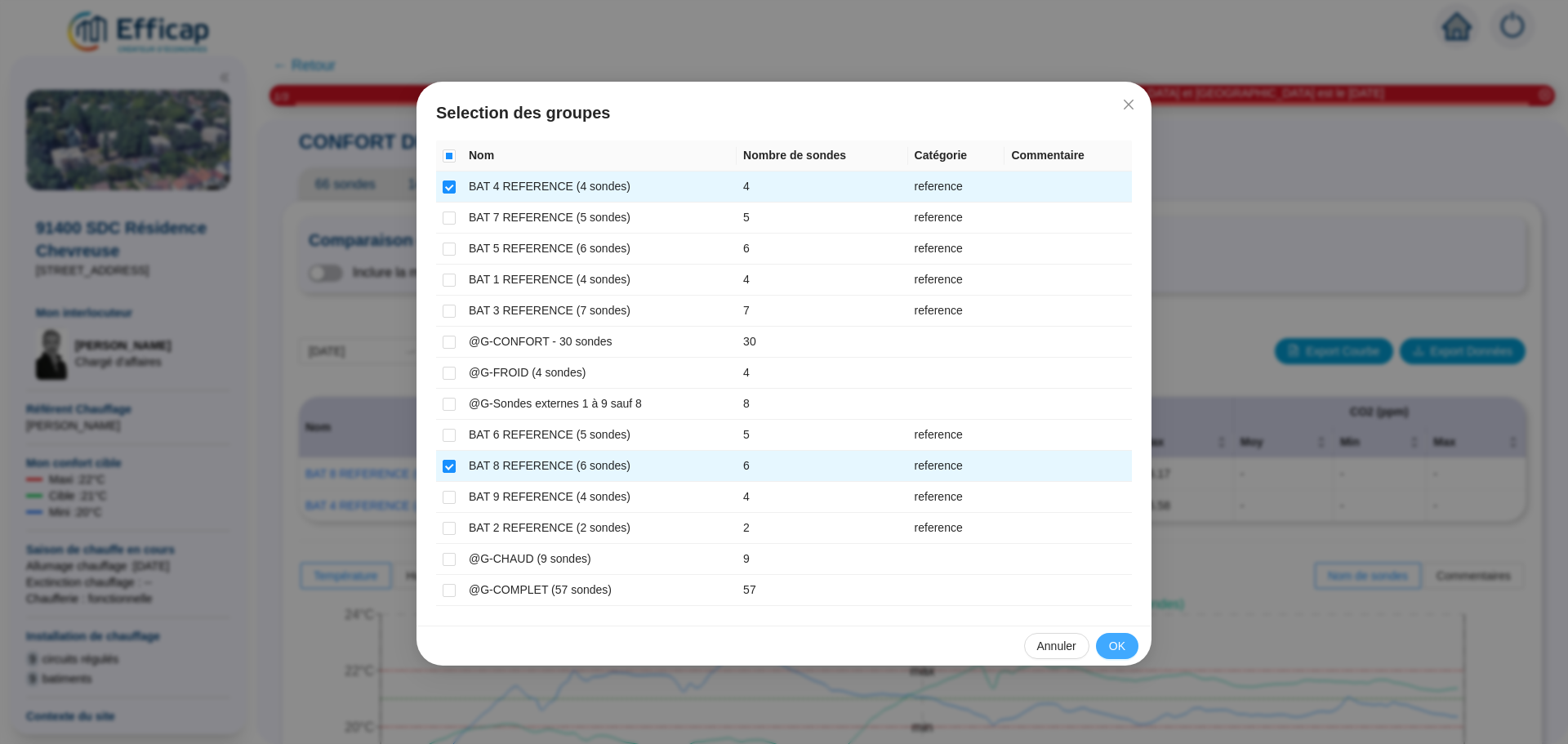
click at [1112, 651] on span "OK" at bounding box center [1116, 646] width 16 height 17
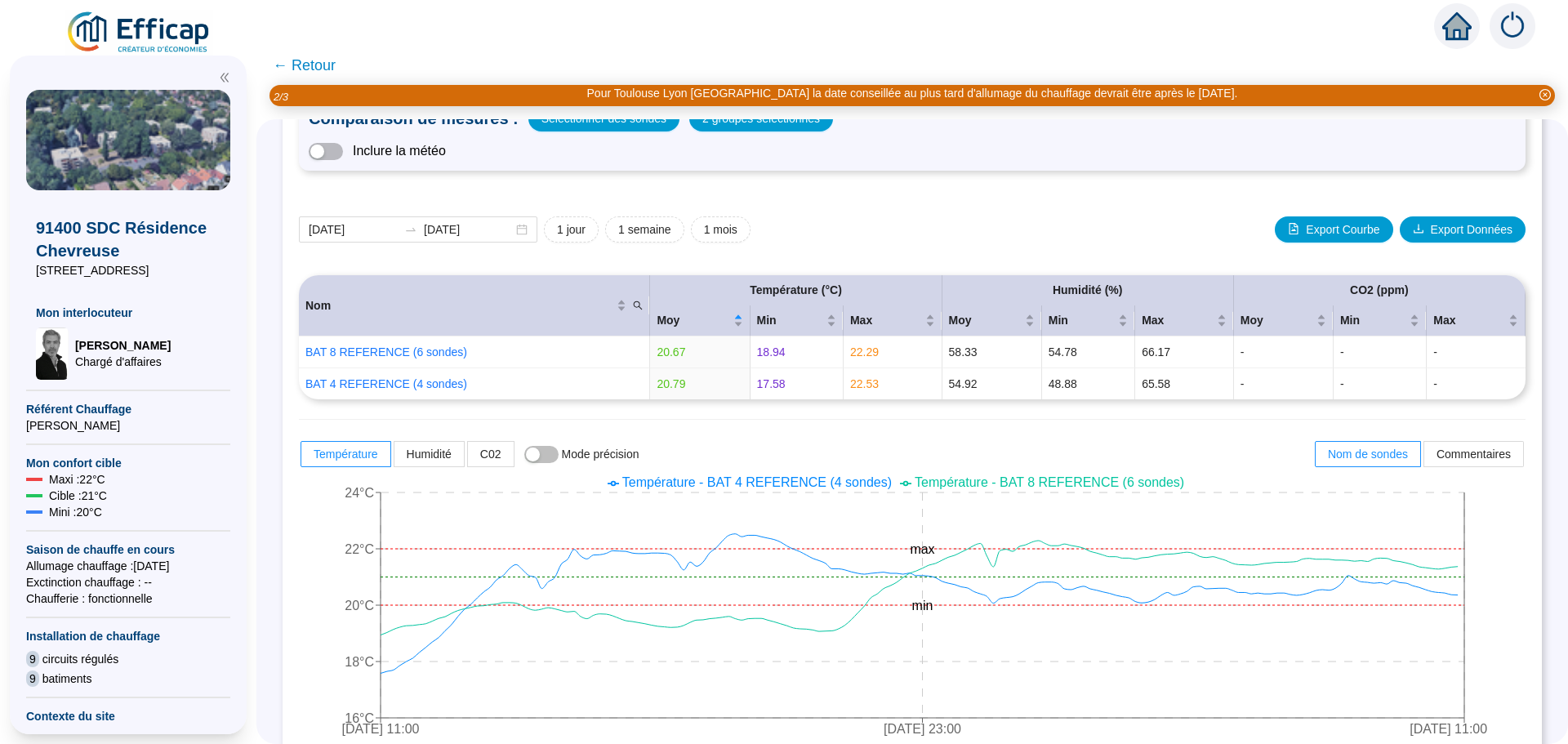
scroll to position [125, 0]
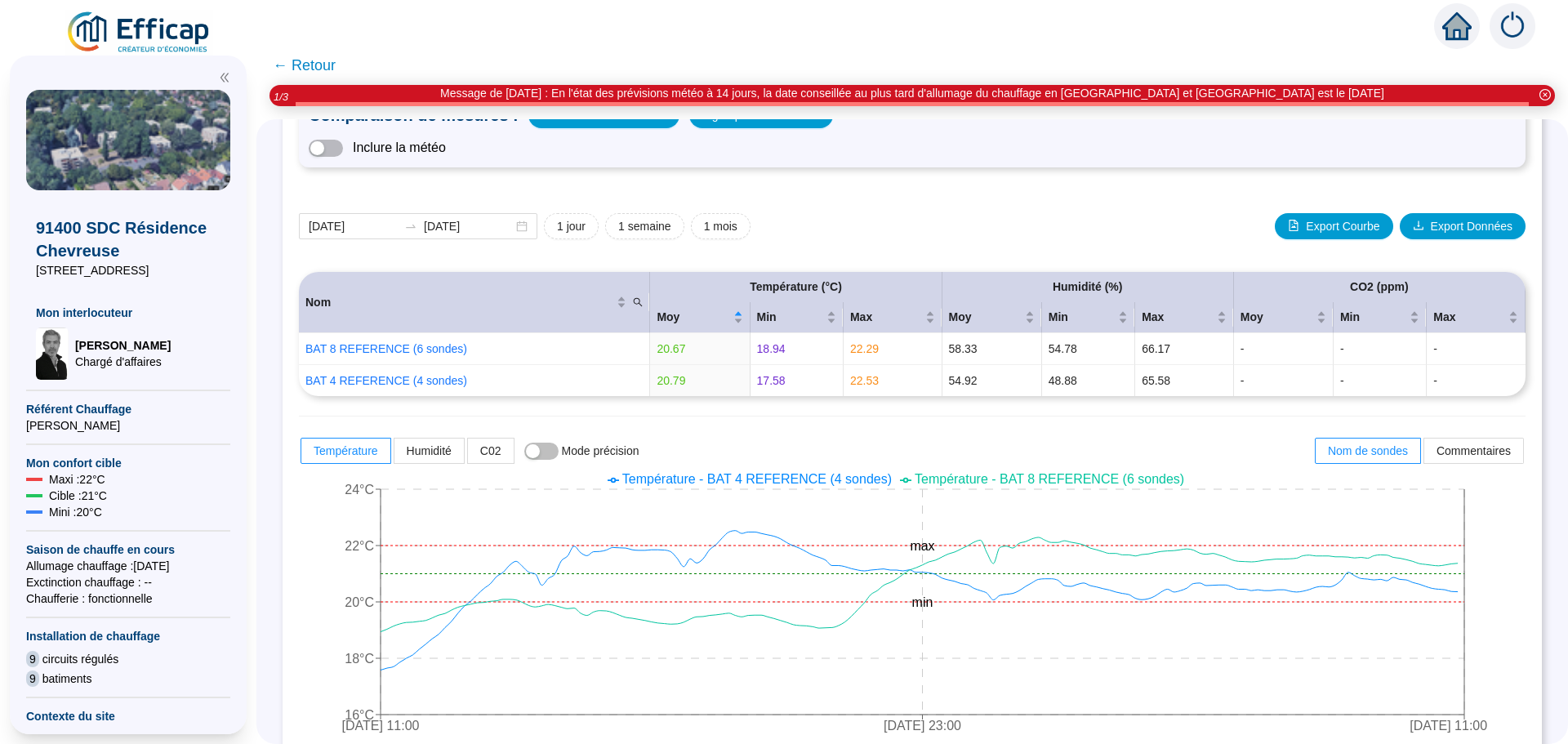
click at [325, 62] on span "← Retour" at bounding box center [303, 65] width 63 height 23
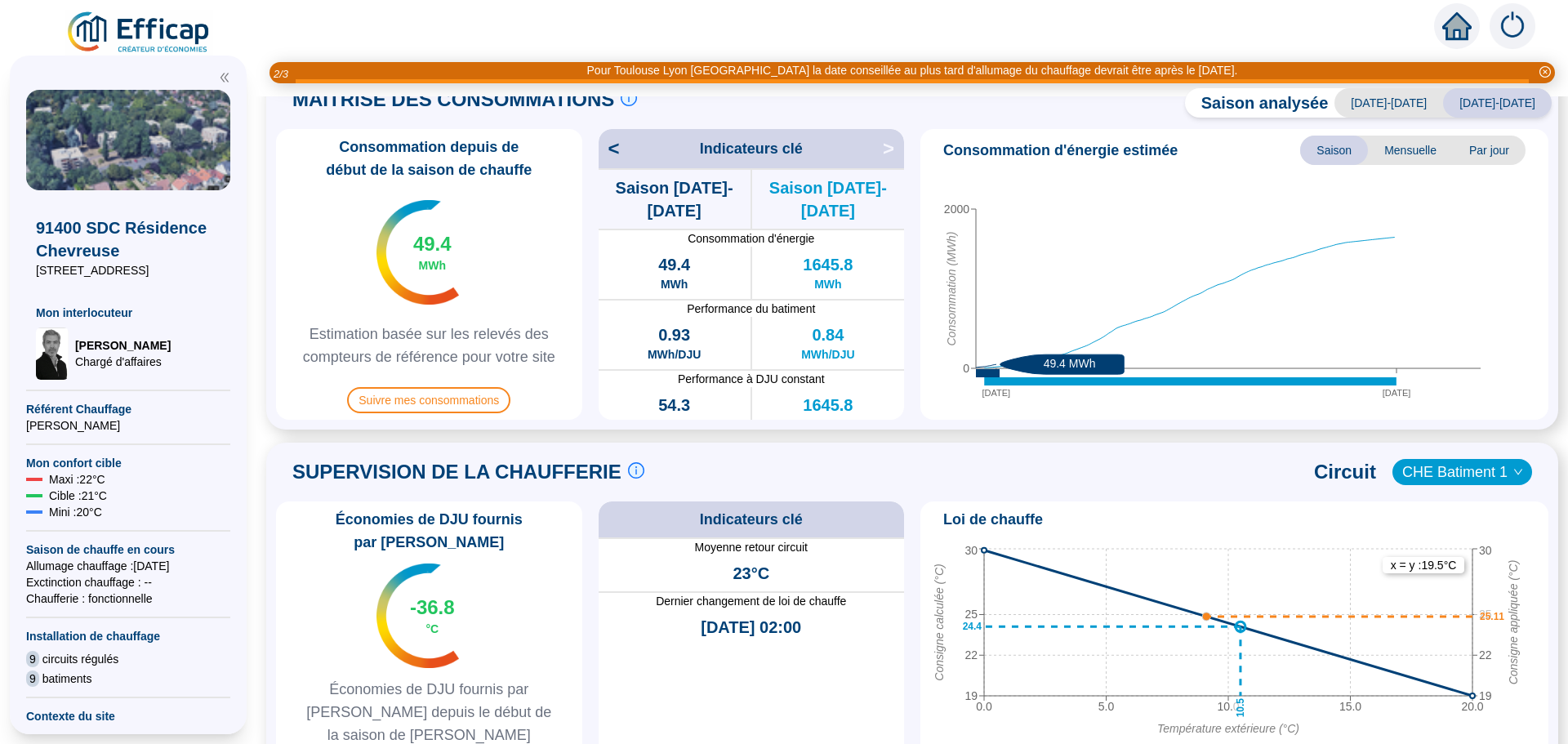
scroll to position [489, 0]
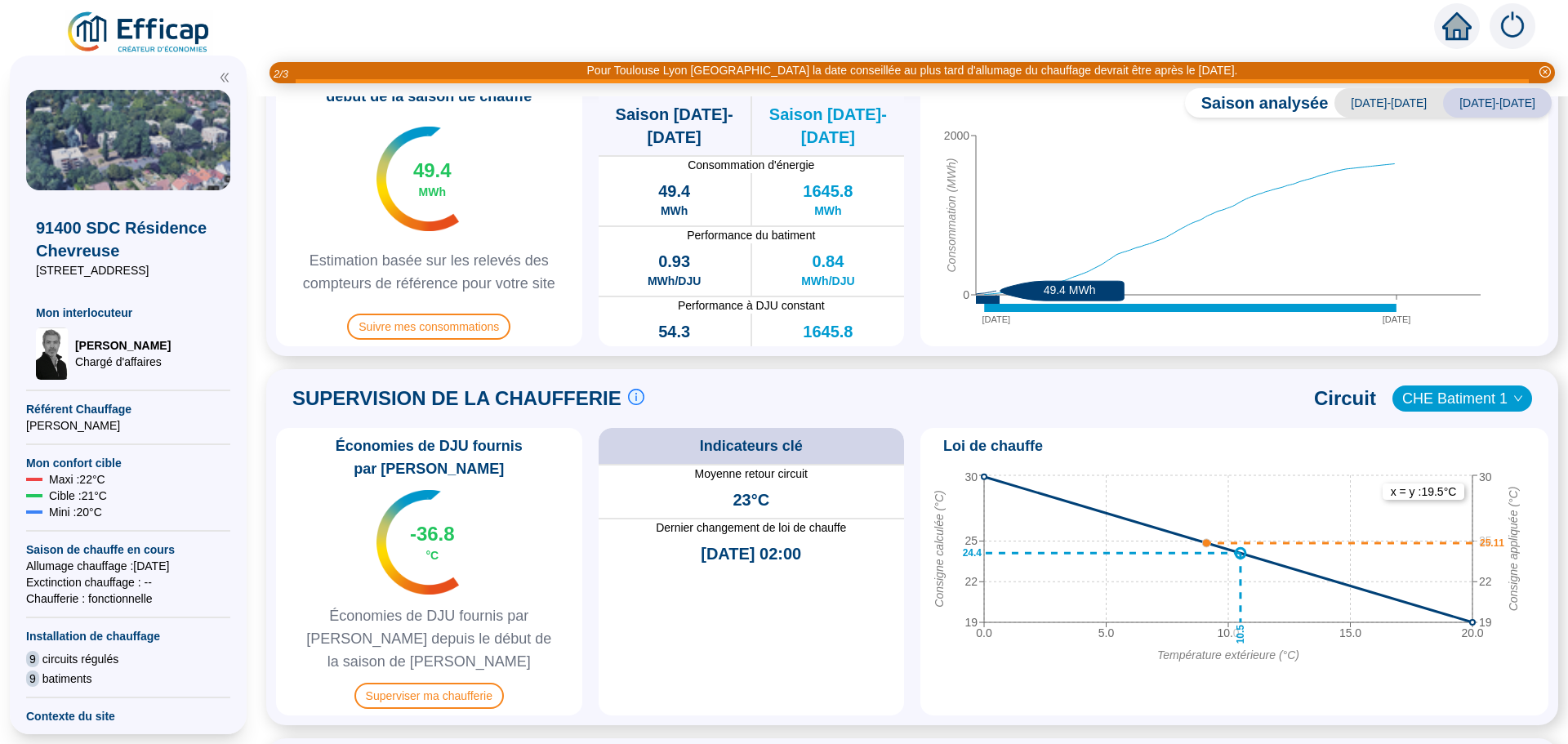
click at [1447, 404] on span "CHE Batiment 1" at bounding box center [1462, 398] width 120 height 25
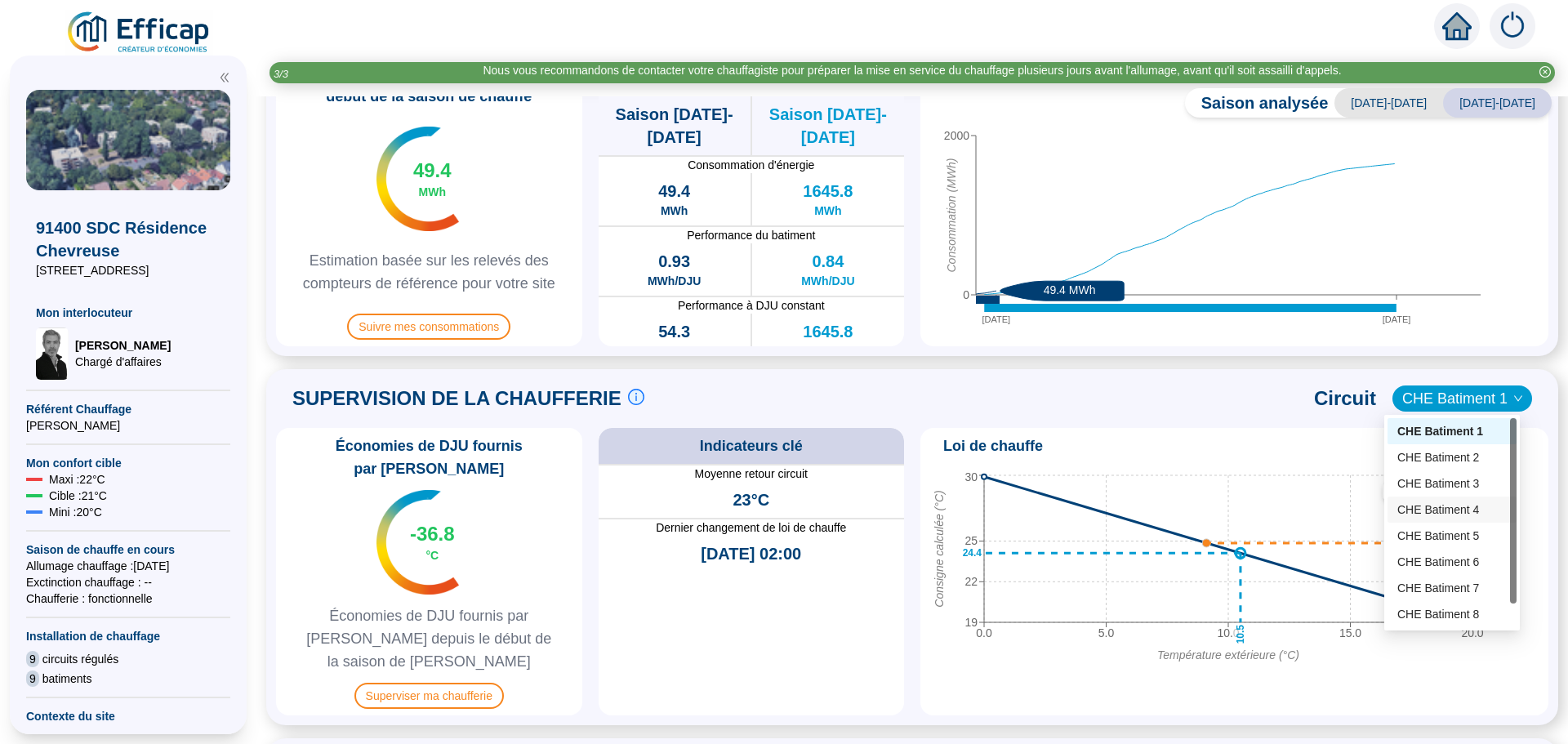
click at [1427, 515] on div "CHE Batiment 4" at bounding box center [1452, 509] width 109 height 17
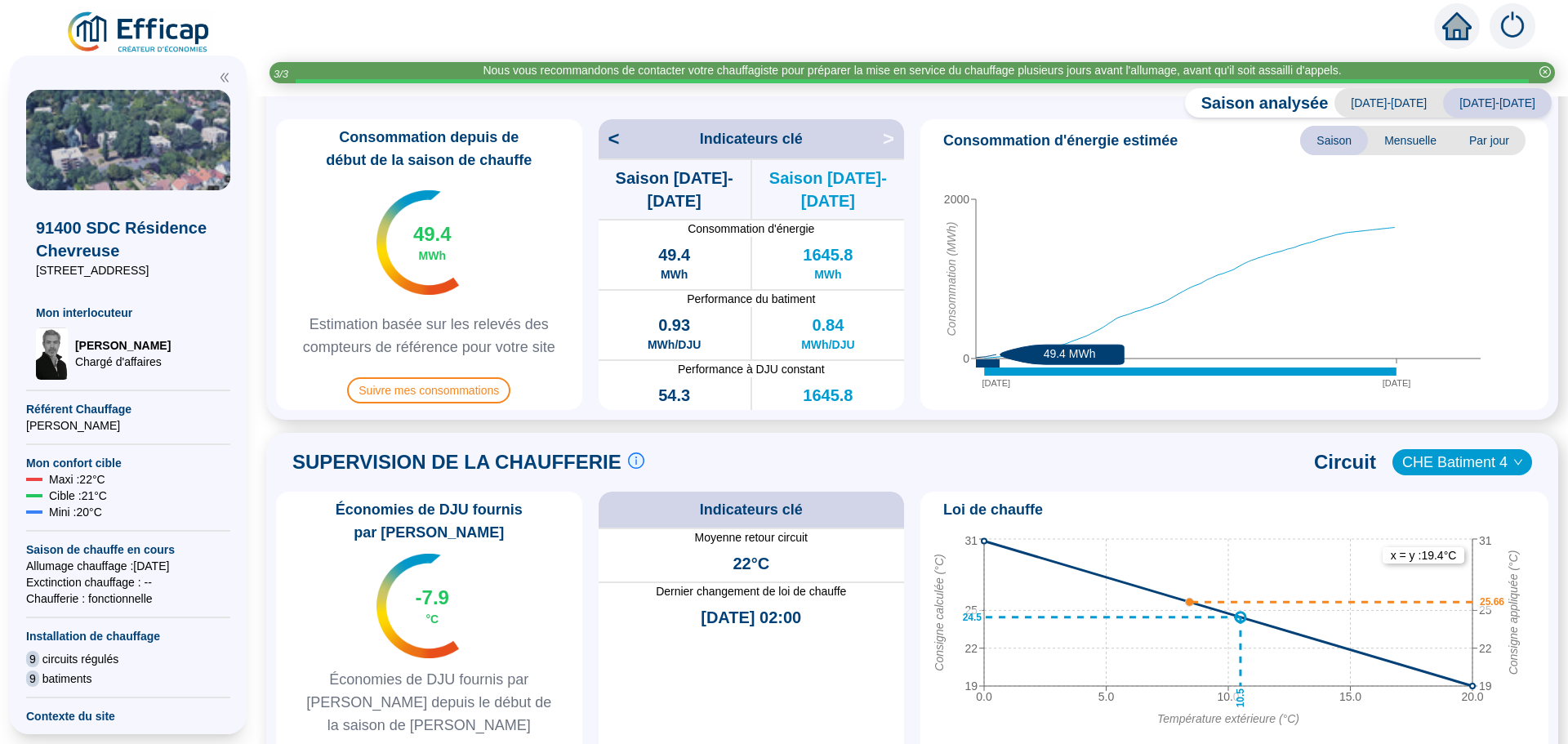
scroll to position [412, 0]
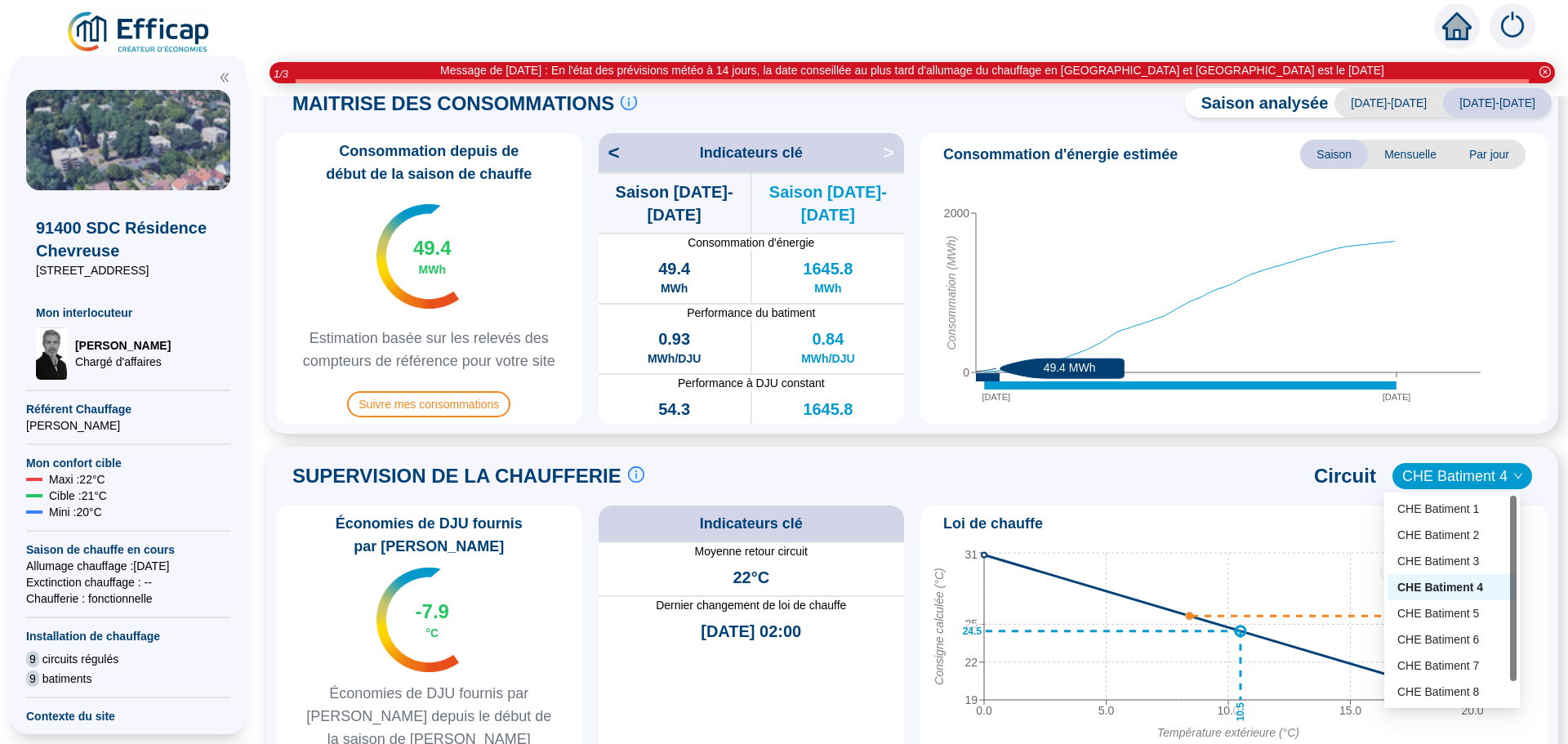
click at [1496, 475] on span "CHE Batiment 4" at bounding box center [1462, 475] width 120 height 25
click at [1460, 696] on div "CHE Batiment 8" at bounding box center [1452, 691] width 109 height 17
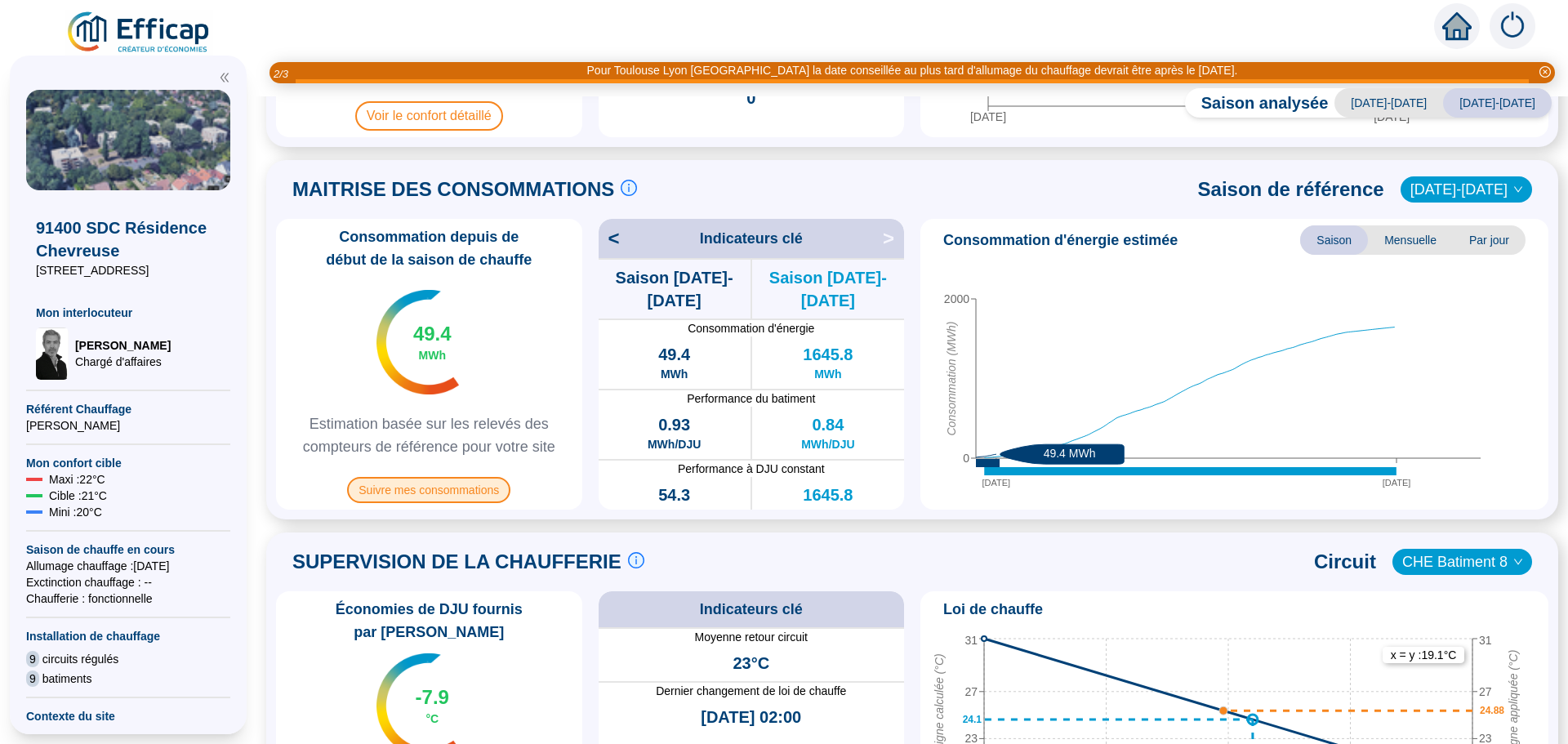
scroll to position [0, 0]
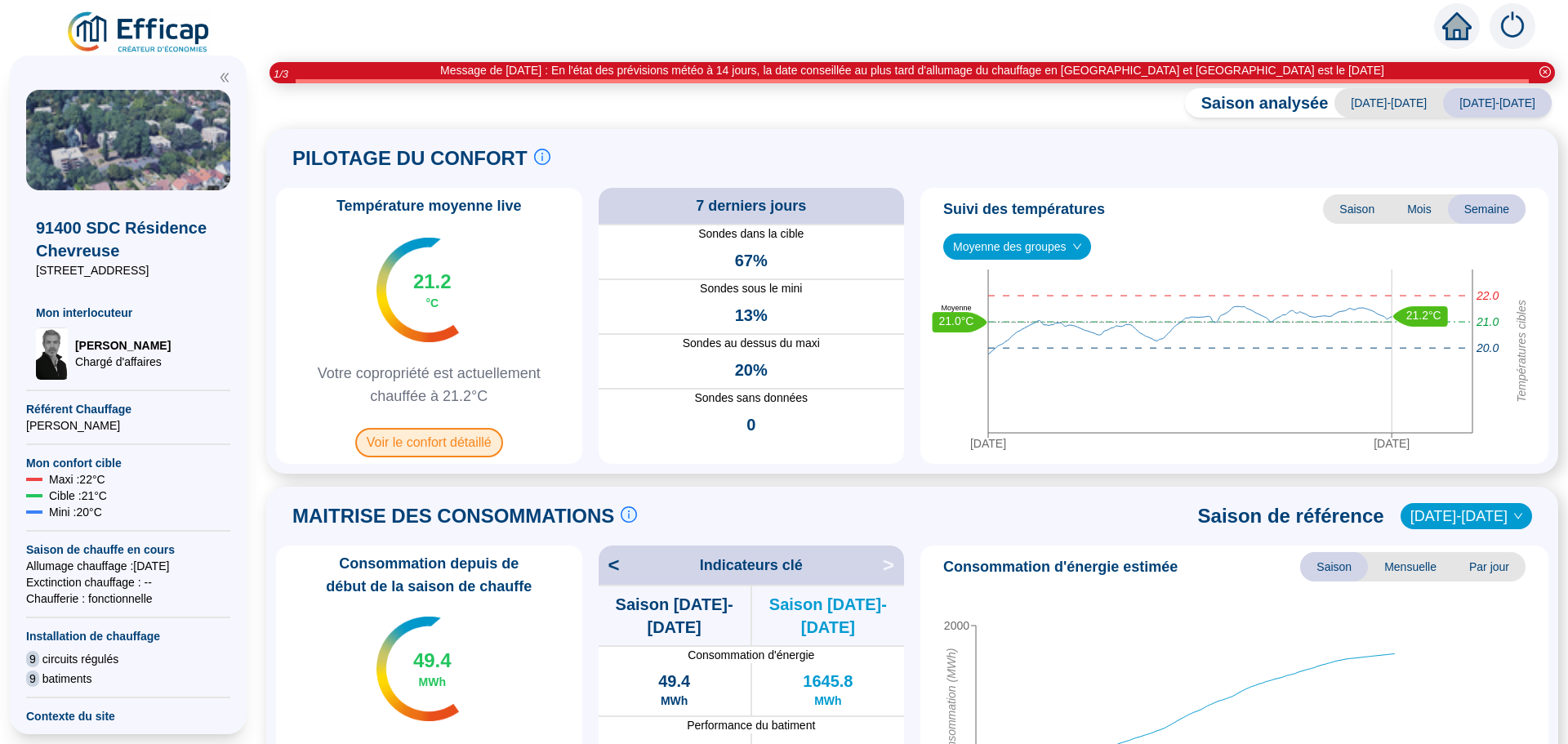
click at [438, 447] on span "Voir le confort détaillé" at bounding box center [429, 443] width 148 height 30
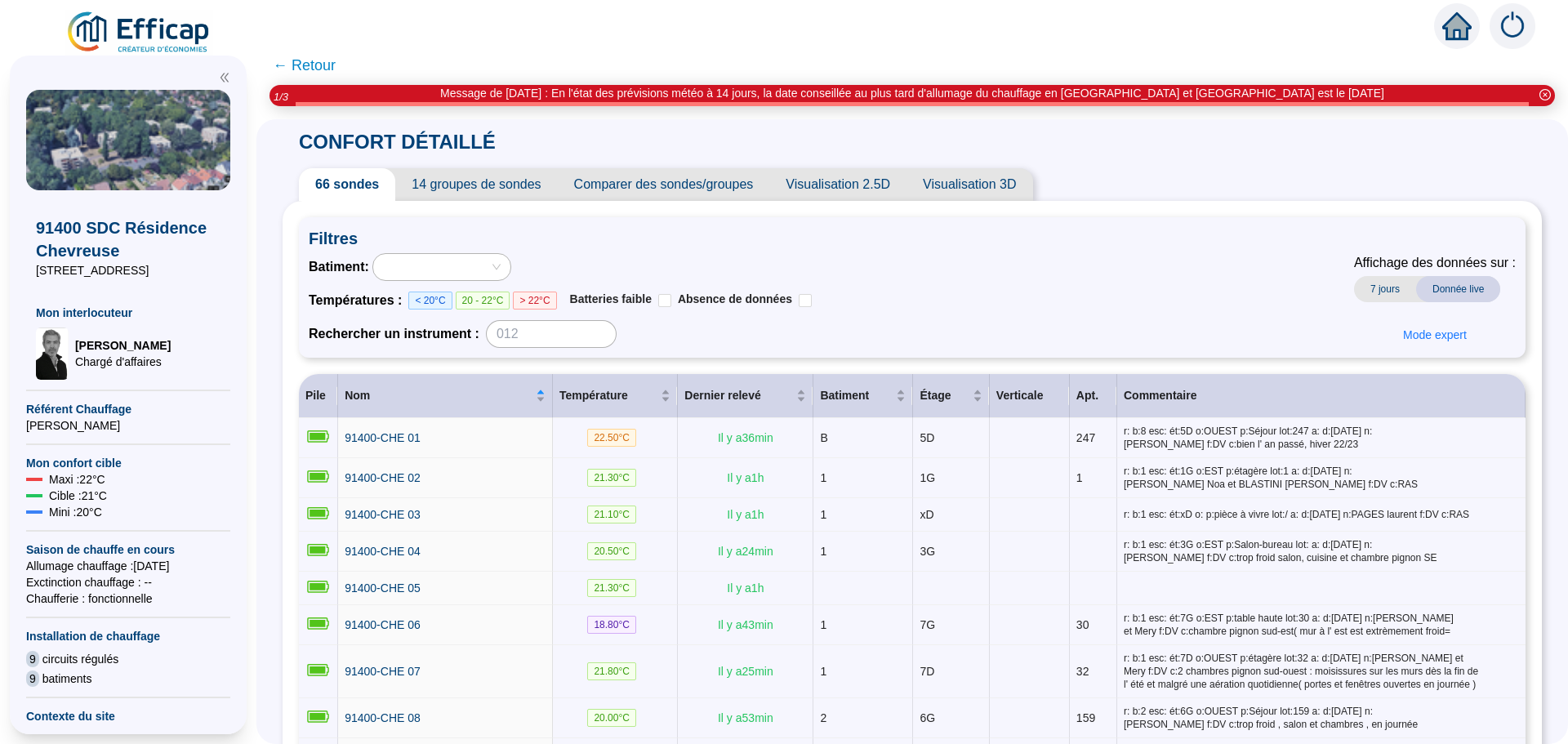
click at [633, 187] on span "Comparer des sondes/groupes" at bounding box center [663, 184] width 212 height 33
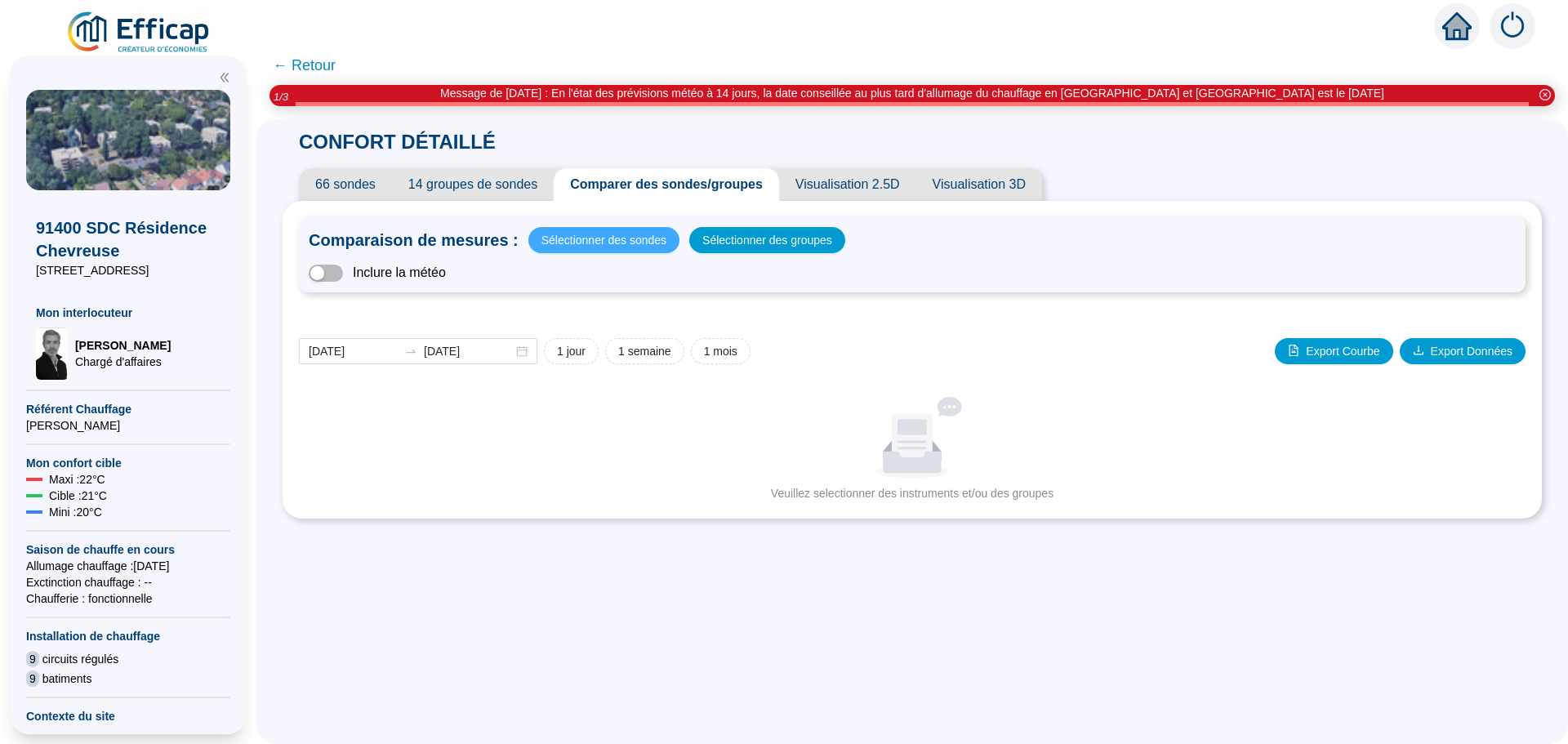
click at [621, 241] on span "Sélectionner des sondes" at bounding box center [604, 240] width 125 height 23
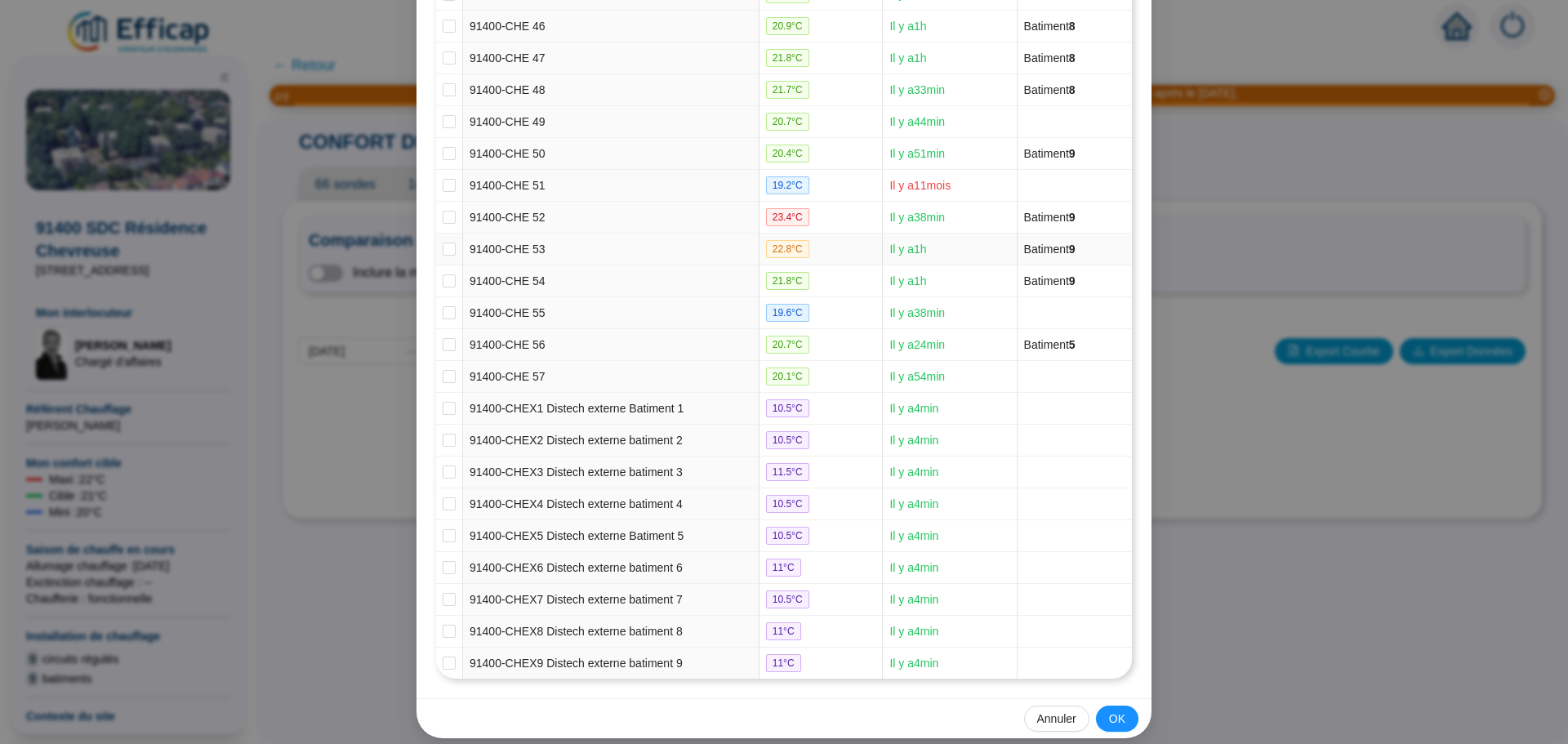
scroll to position [1671, 0]
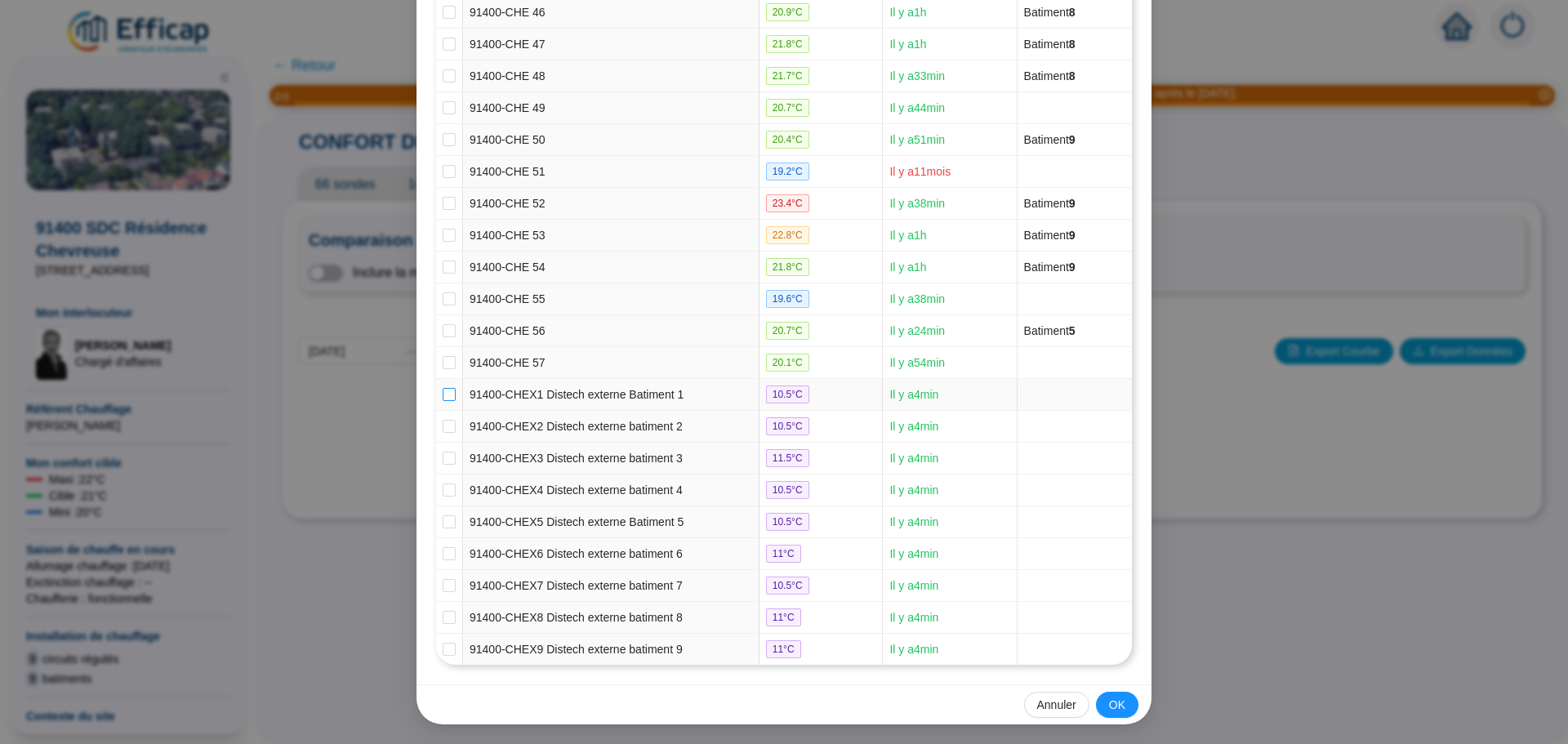
click at [444, 399] on input "checkbox" at bounding box center [449, 394] width 13 height 13
checkbox input "true"
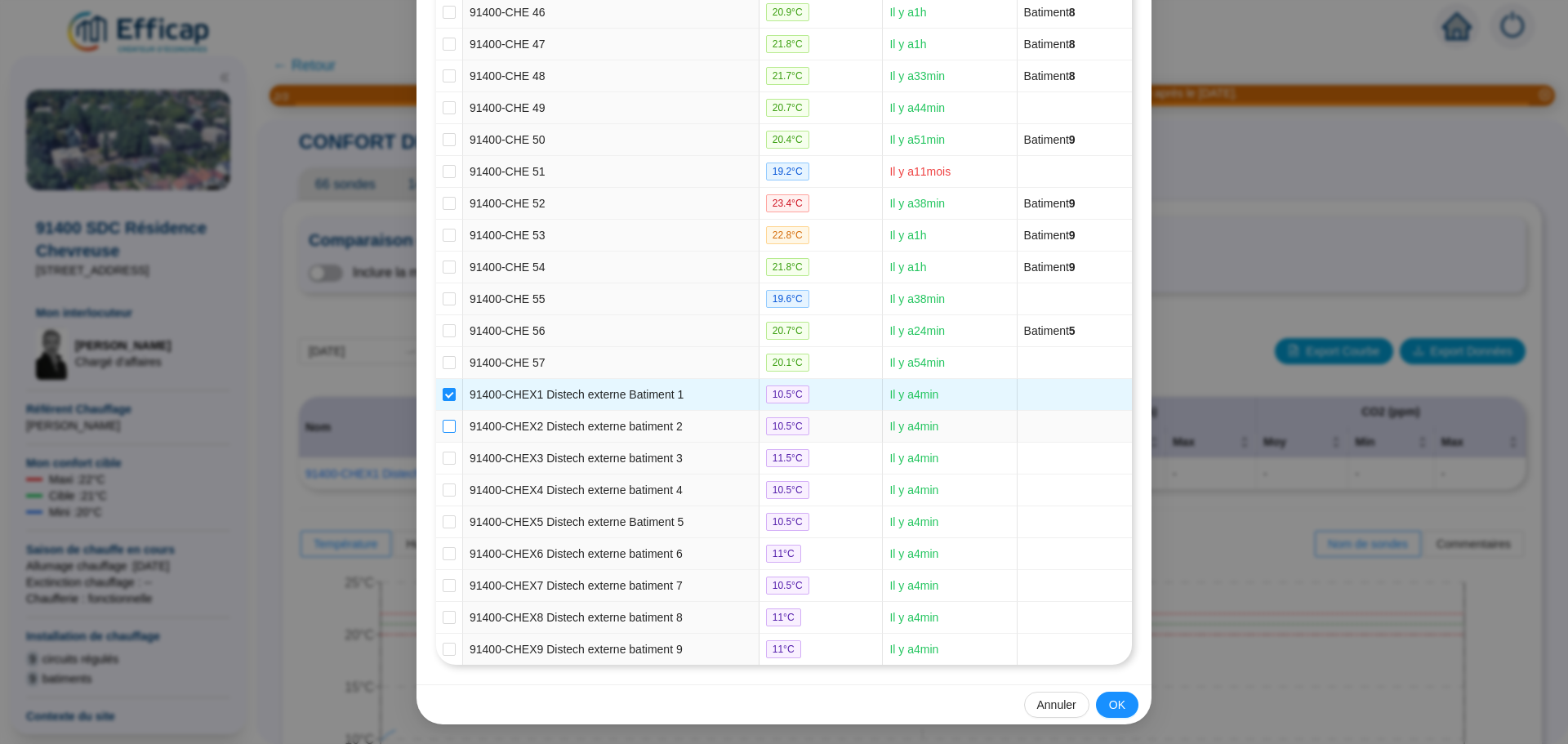
click at [443, 434] on label at bounding box center [449, 426] width 13 height 17
click at [443, 433] on input "checkbox" at bounding box center [449, 426] width 13 height 13
checkbox input "true"
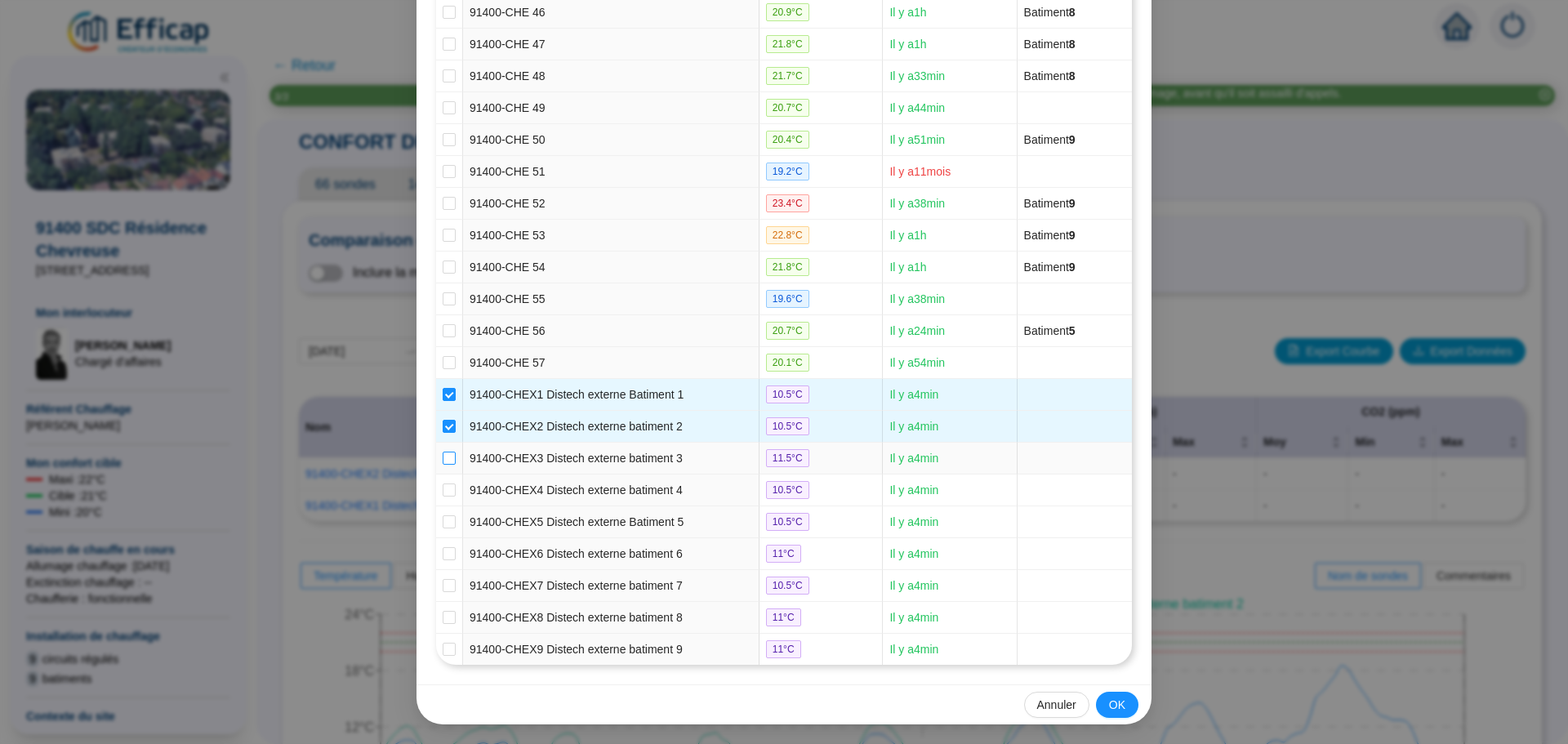
click at [443, 465] on label at bounding box center [449, 458] width 13 height 17
click at [443, 465] on input "checkbox" at bounding box center [449, 458] width 13 height 13
checkbox input "true"
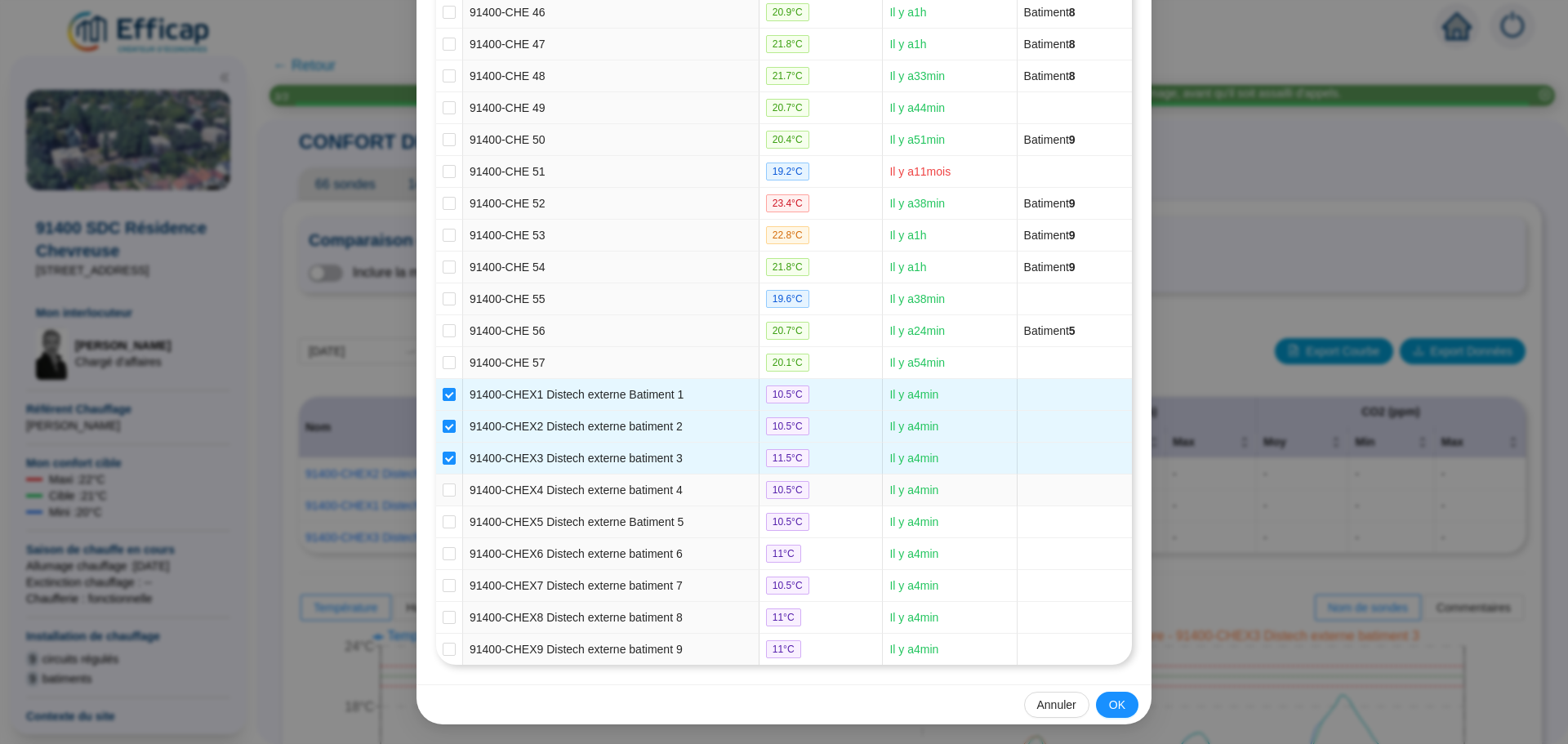
click at [450, 489] on td at bounding box center [449, 490] width 27 height 32
click at [447, 487] on input "checkbox" at bounding box center [449, 489] width 13 height 13
checkbox input "true"
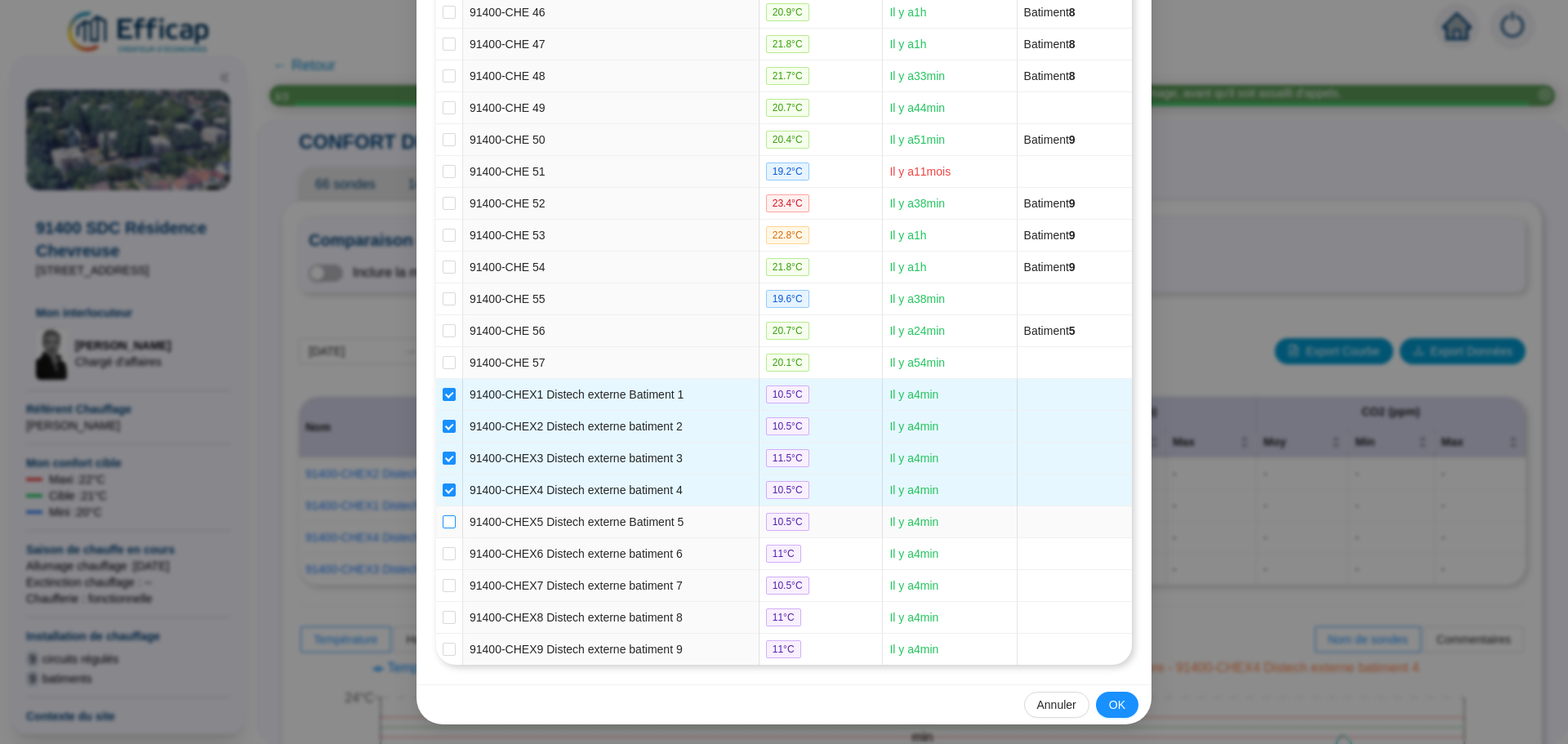
click at [448, 525] on input "checkbox" at bounding box center [449, 521] width 13 height 13
checkbox input "true"
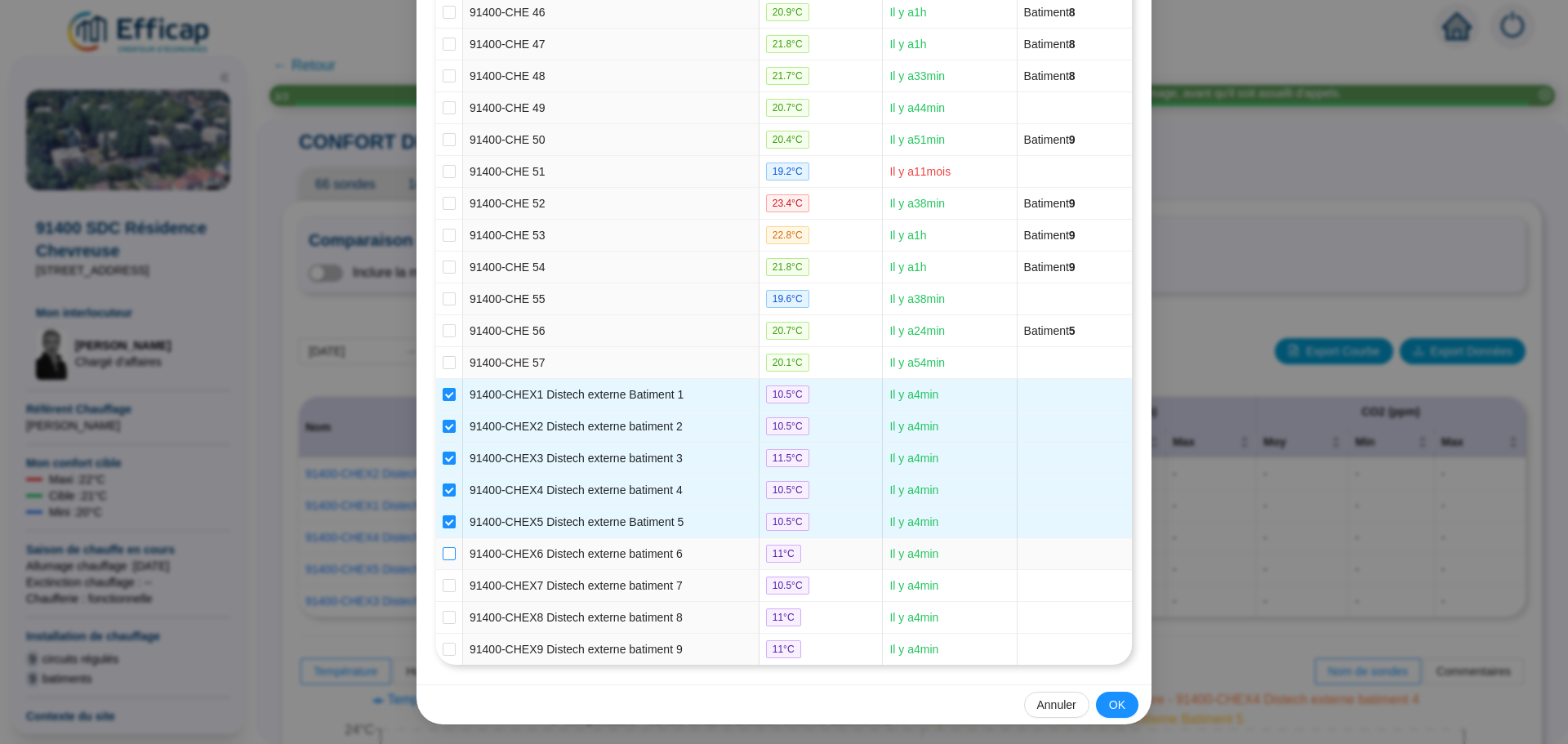
click at [449, 557] on input "checkbox" at bounding box center [449, 553] width 13 height 13
checkbox input "true"
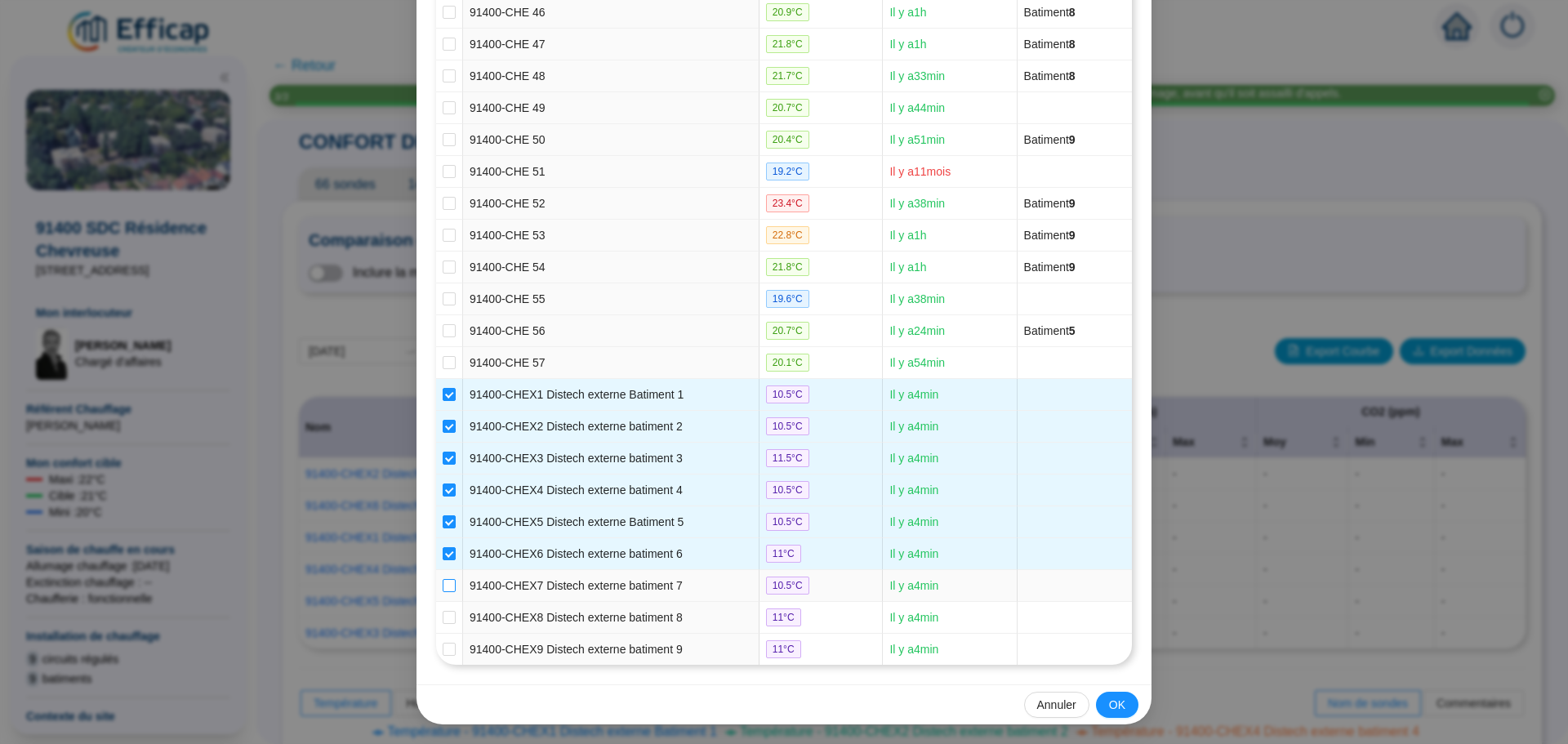
click at [449, 586] on input "checkbox" at bounding box center [449, 585] width 13 height 13
checkbox input "true"
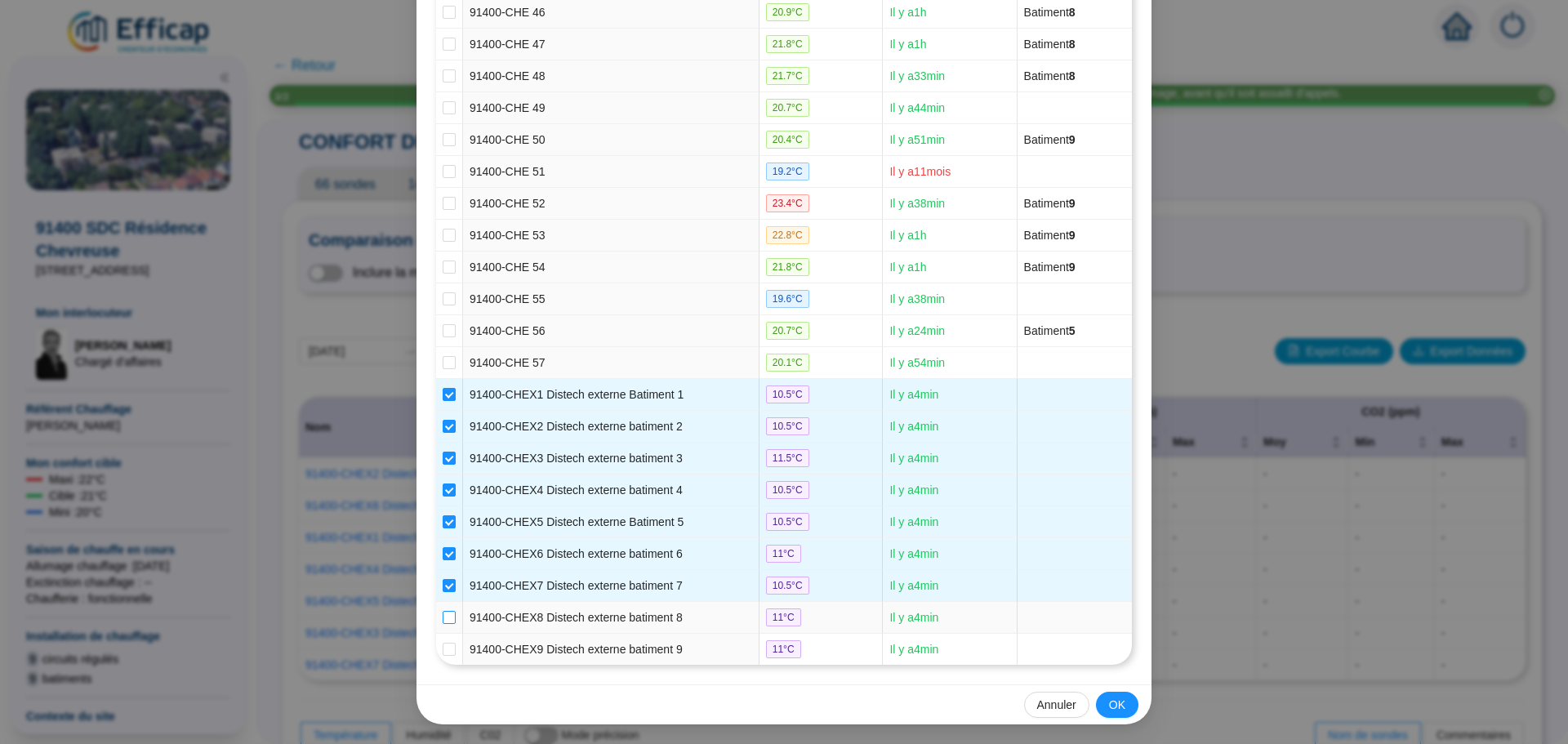
click at [443, 614] on input "checkbox" at bounding box center [449, 617] width 13 height 13
checkbox input "true"
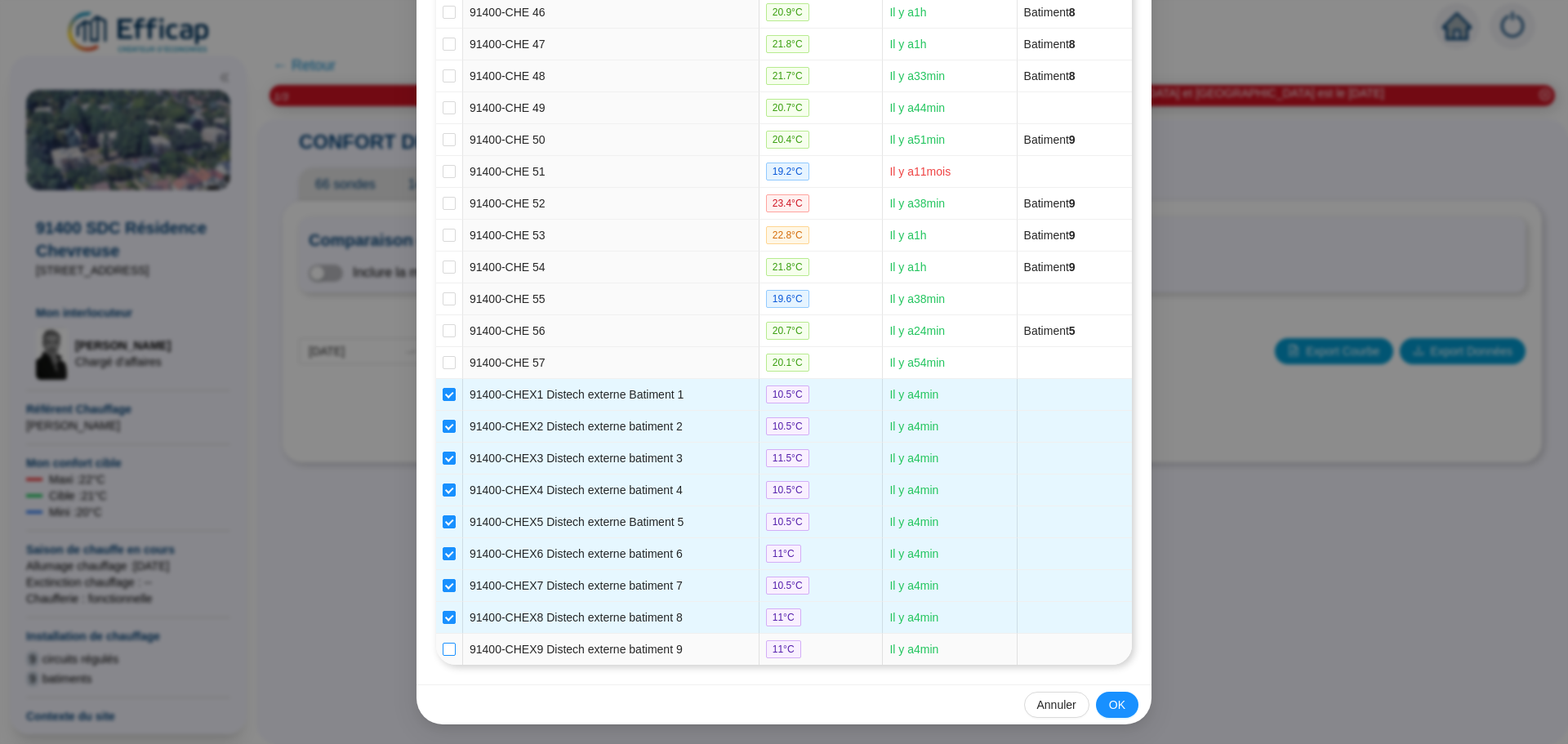
click at [443, 650] on input "checkbox" at bounding box center [449, 649] width 13 height 13
checkbox input "true"
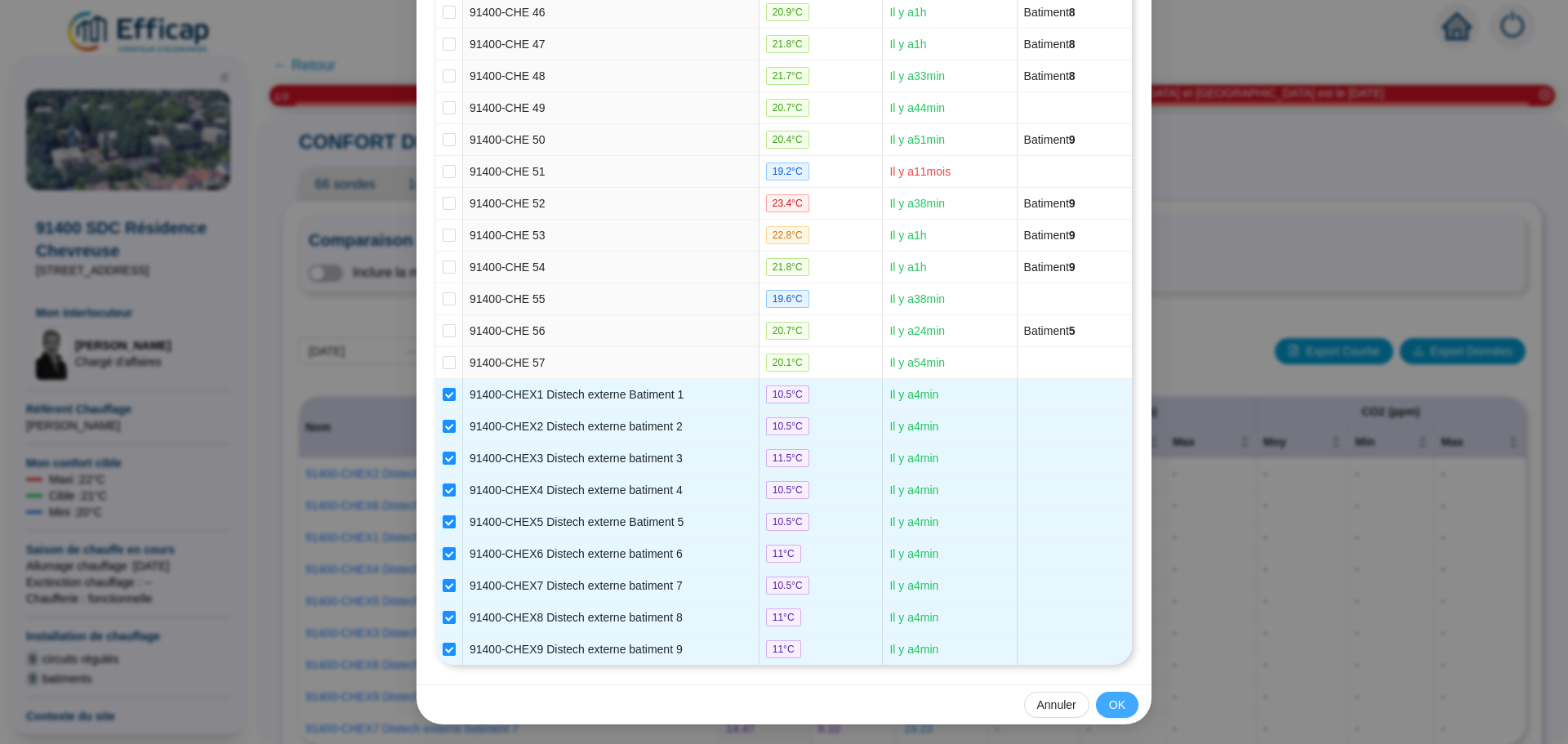
click at [1121, 703] on button "OK" at bounding box center [1116, 704] width 43 height 26
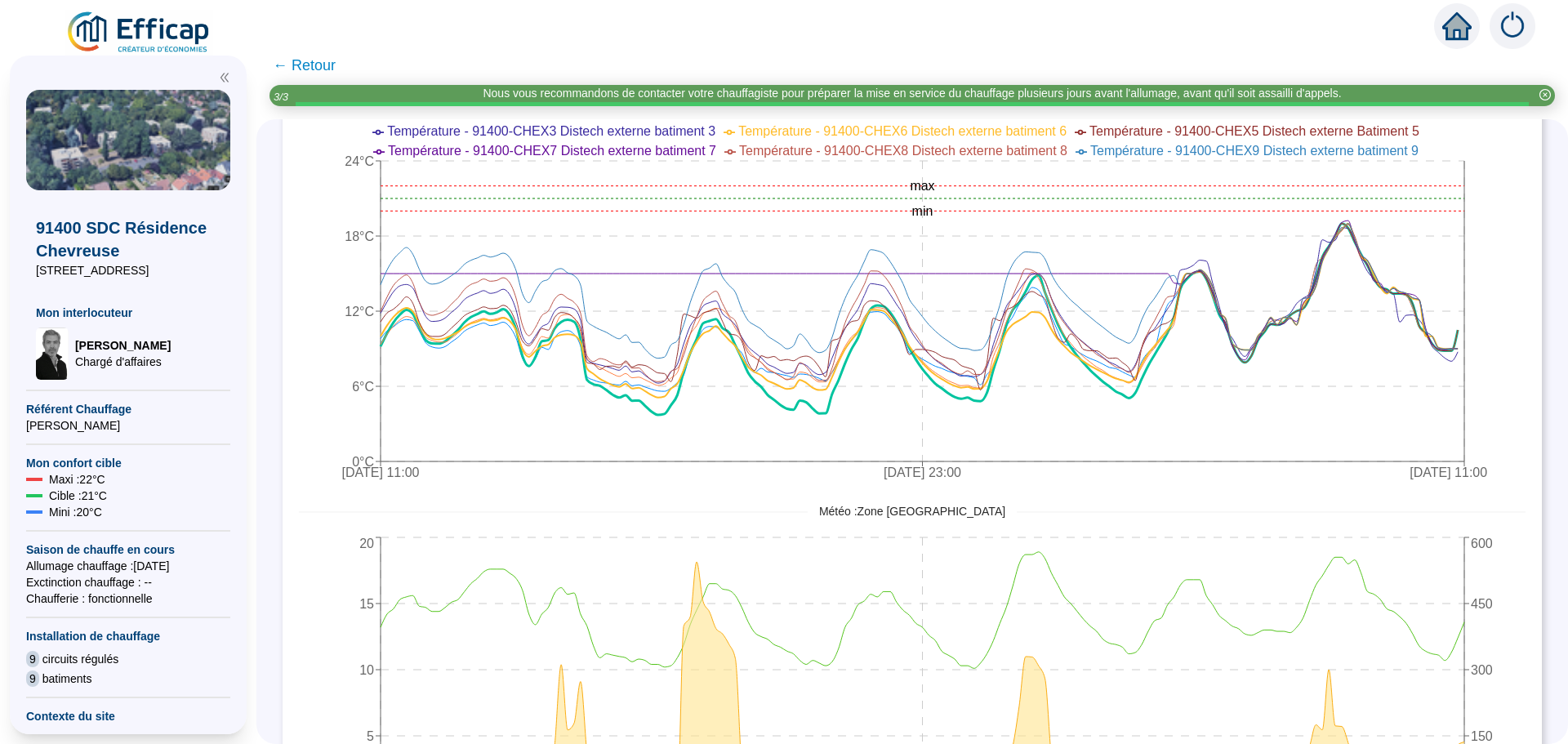
scroll to position [719, 0]
